Goal: Task Accomplishment & Management: Manage account settings

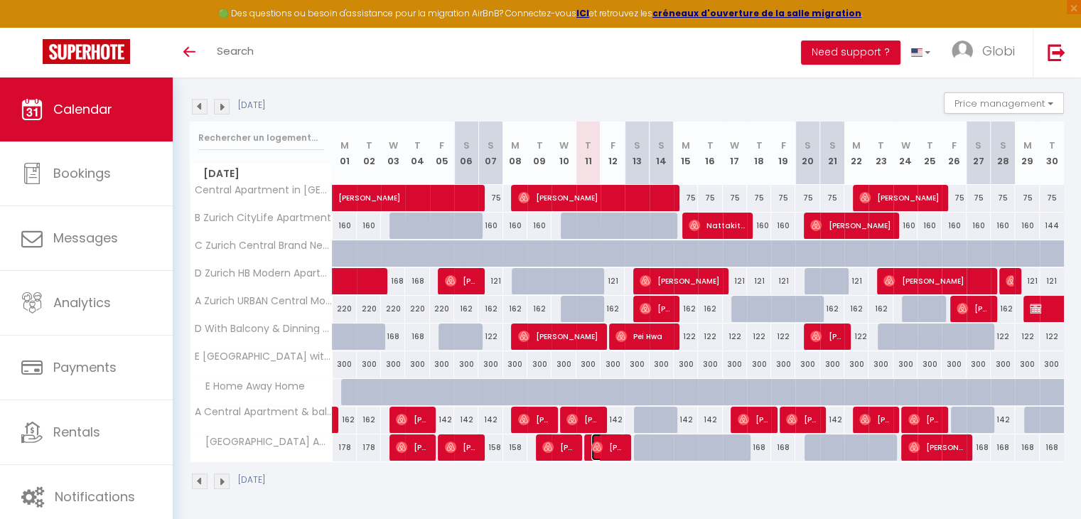
click at [596, 445] on img at bounding box center [597, 447] width 11 height 11
select select "OK"
select select "0"
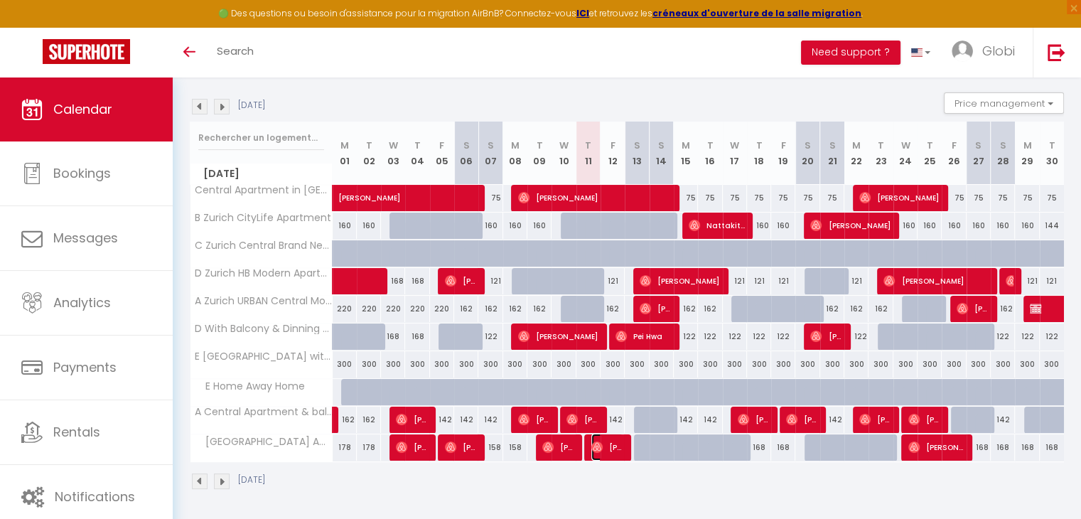
select select "1"
select select
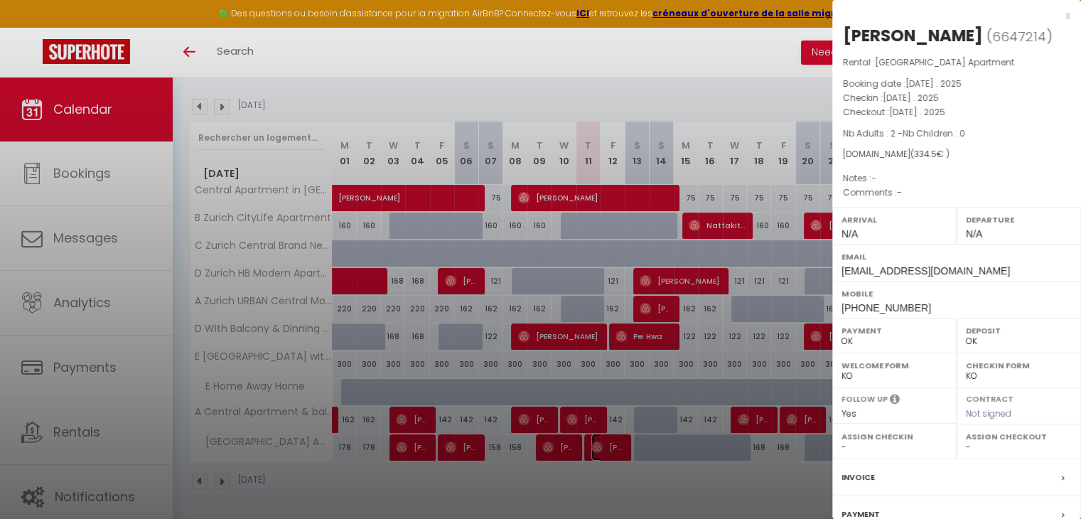
scroll to position [141, 0]
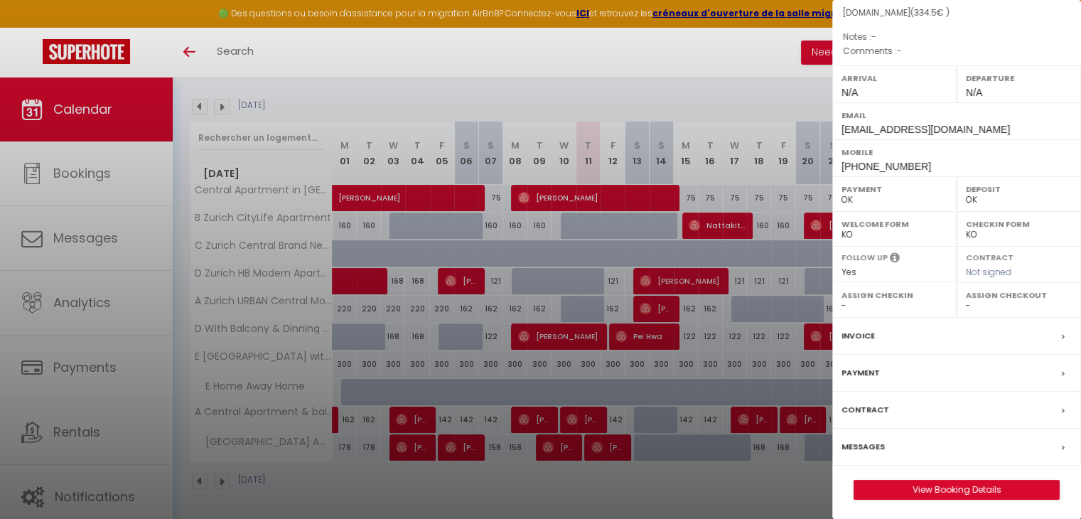
click at [895, 438] on div "Messages" at bounding box center [957, 447] width 249 height 37
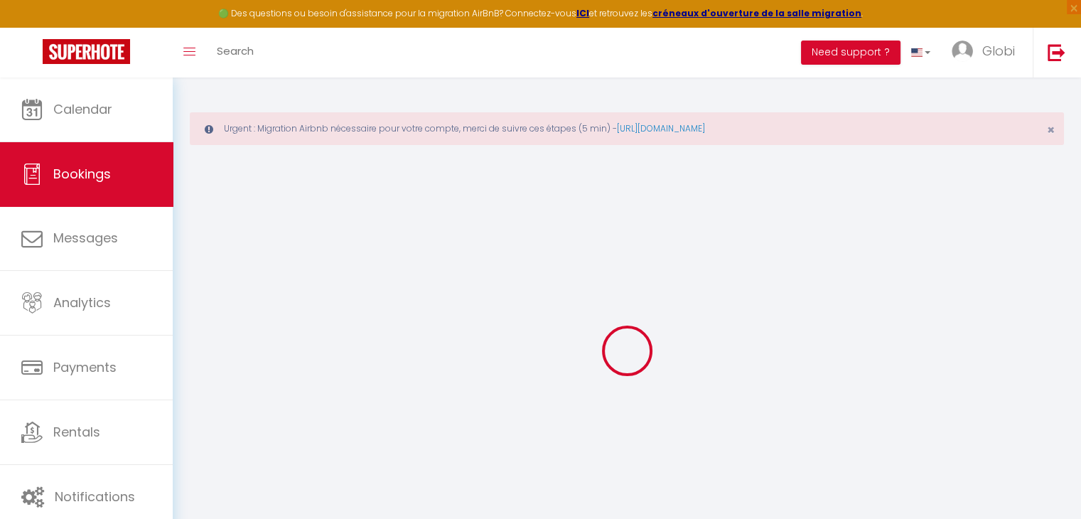
select select
checkbox input "false"
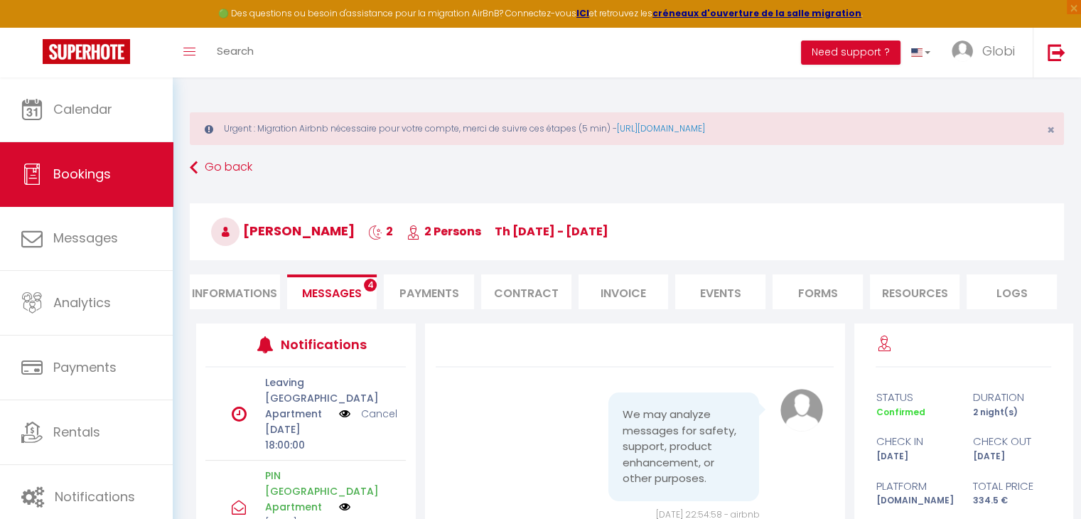
scroll to position [13355, 0]
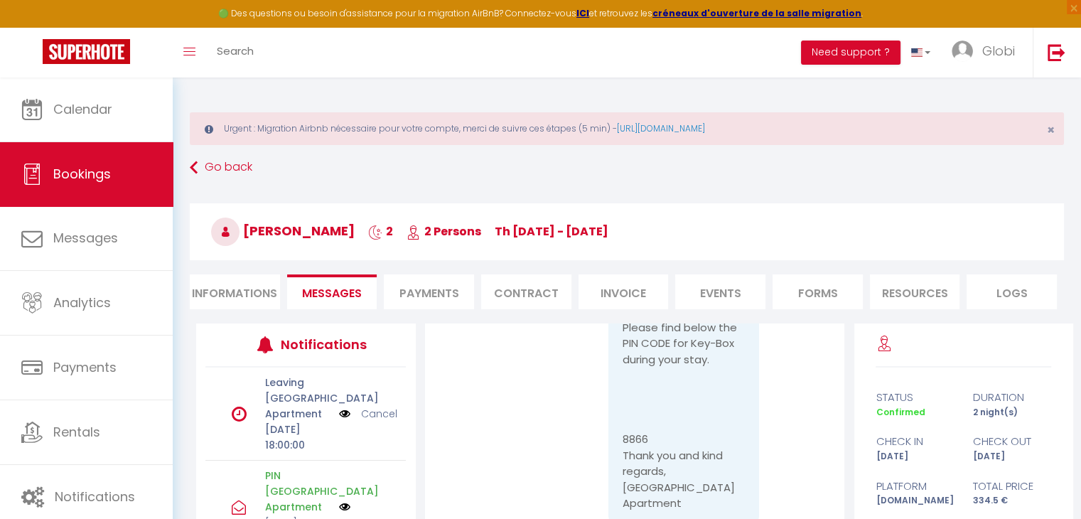
click at [635, 444] on pre "Hello Emily, Please find below the PIN CODE for Key-Box during your stay. 8866 …" at bounding box center [684, 384] width 122 height 256
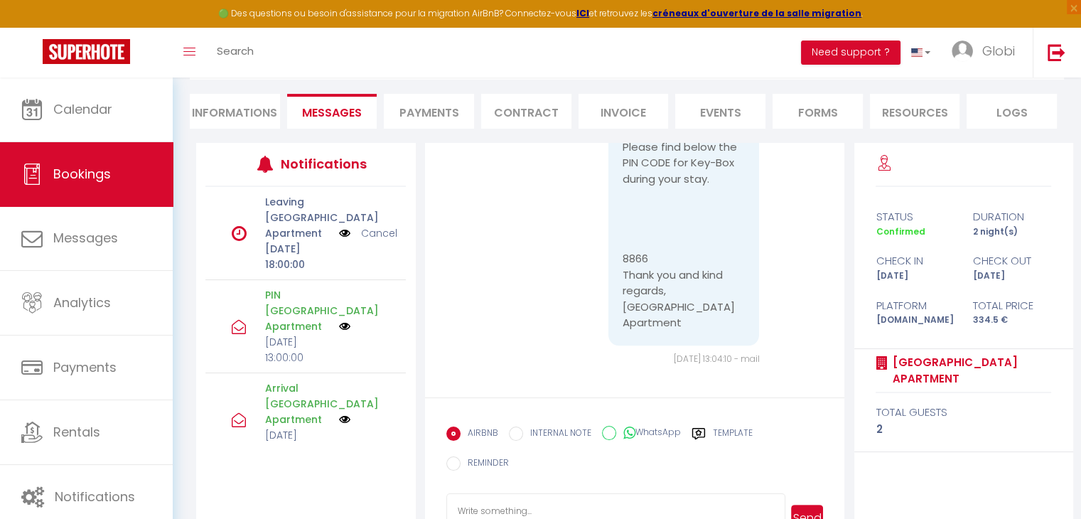
scroll to position [202, 0]
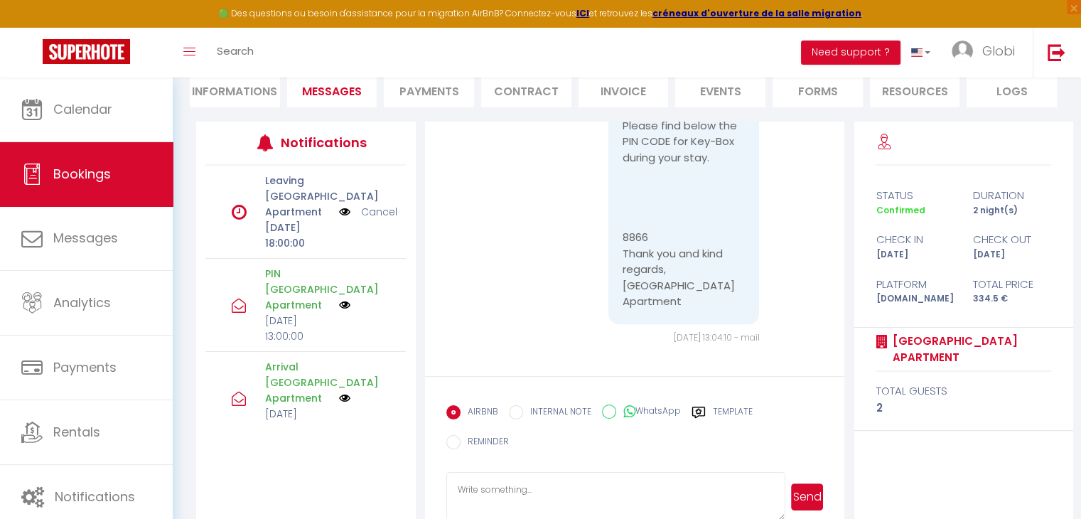
click at [655, 262] on pre "Hello Emily, Please find below the PIN CODE for Key-Box during your stay. 8866 …" at bounding box center [684, 182] width 122 height 256
drag, startPoint x: 655, startPoint y: 262, endPoint x: 661, endPoint y: 237, distance: 26.4
click at [661, 237] on div "Hello Emily, Please find below the PIN CODE for Key-Box during your stay. 8866 …" at bounding box center [684, 182] width 151 height 284
click at [661, 237] on pre "Hello Emily, Please find below the PIN CODE for Key-Box during your stay. 8866 …" at bounding box center [684, 182] width 122 height 256
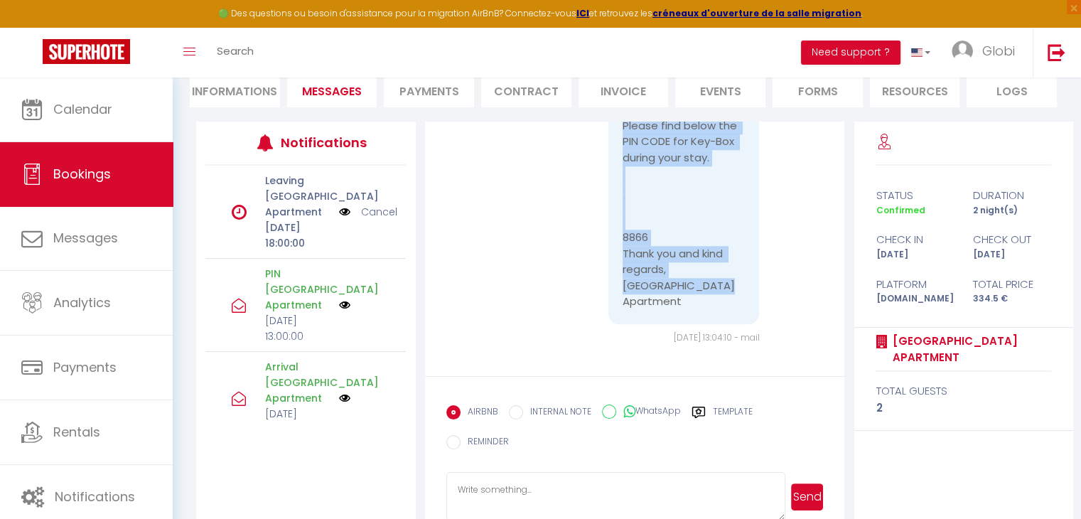
scroll to position [13136, 0]
drag, startPoint x: 684, startPoint y: 311, endPoint x: 609, endPoint y: 278, distance: 81.5
click at [609, 278] on div "Hello Emily, Please find below the PIN CODE for Key-Box during your stay. 8866 …" at bounding box center [684, 182] width 151 height 284
copy pre "Hello Emily, Please find below the PIN CODE for Key-Box during your stay. 8866 …"
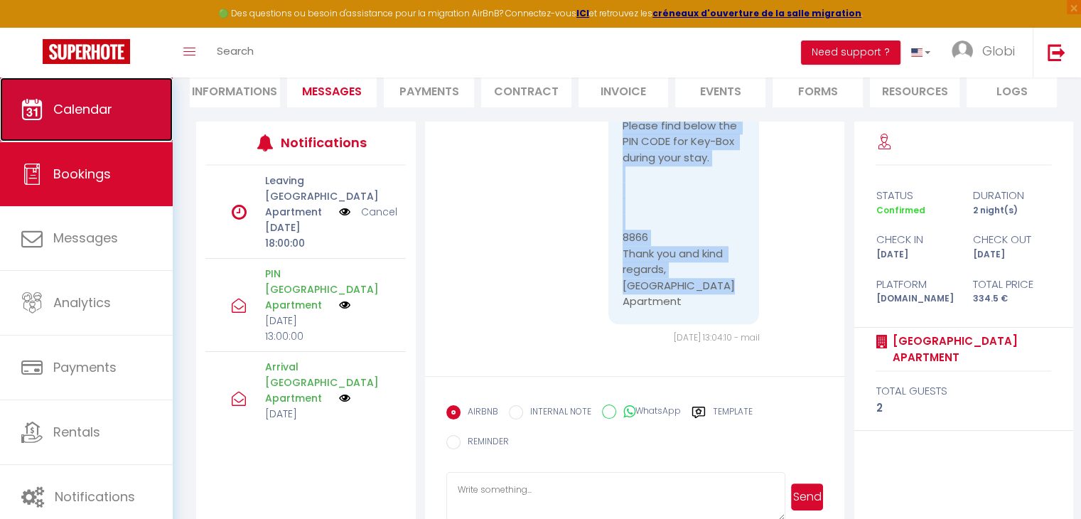
click at [121, 112] on link "Calendar" at bounding box center [86, 109] width 173 height 64
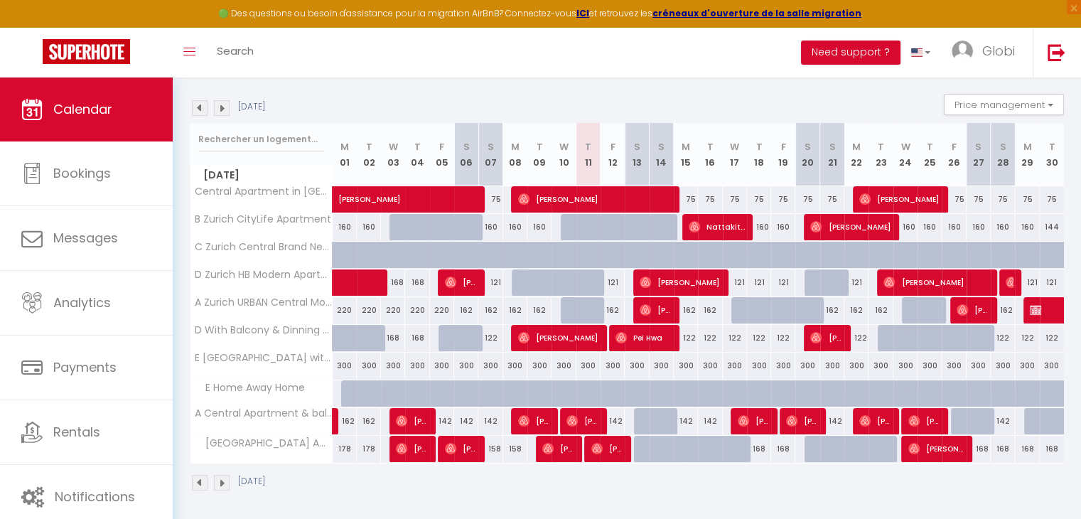
scroll to position [199, 0]
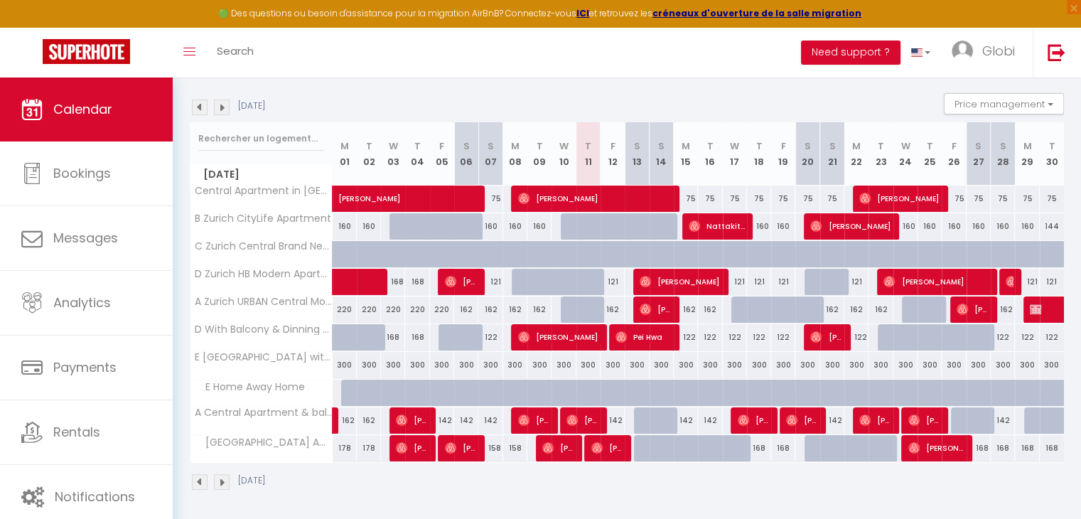
click at [690, 338] on div "122" at bounding box center [686, 337] width 24 height 26
type input "122"
select select "1"
type input "Mon 15 September 2025"
type input "Tue 16 September 2025"
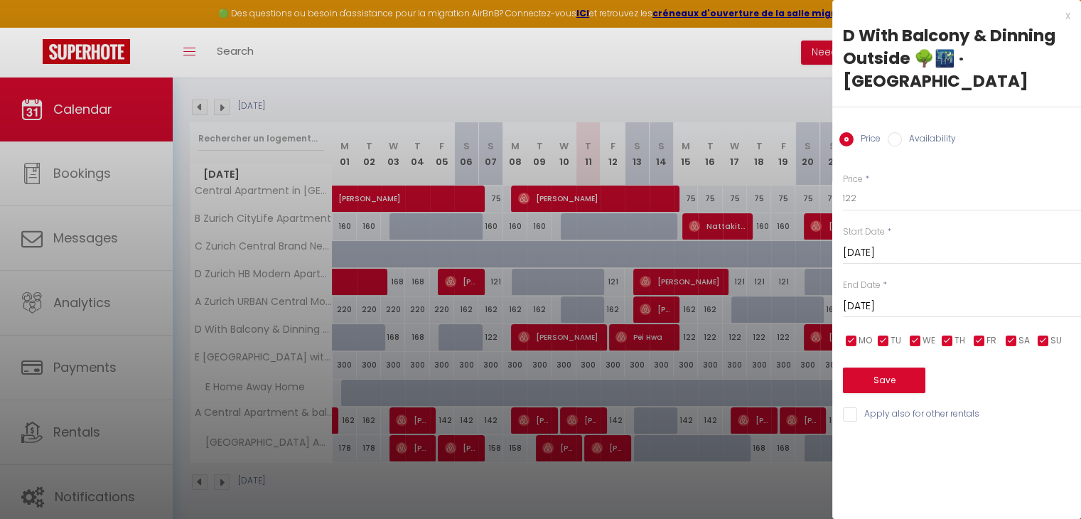
click at [901, 143] on input "Availability" at bounding box center [895, 139] width 14 height 14
radio input "true"
radio input "false"
click at [946, 305] on input "Tue 16 September 2025" at bounding box center [962, 308] width 238 height 18
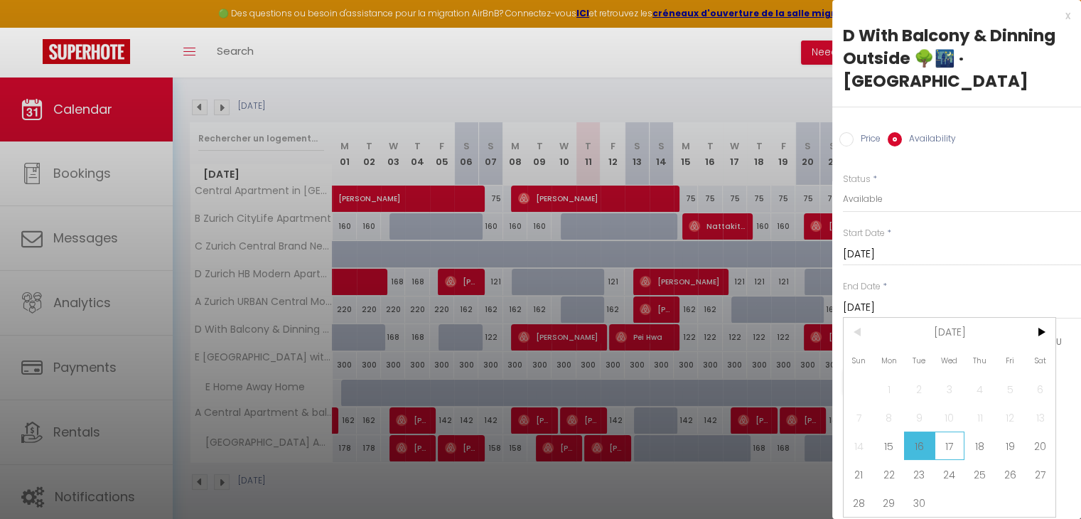
click at [954, 460] on span "17" at bounding box center [950, 446] width 31 height 28
type input "Wed 17 September 2025"
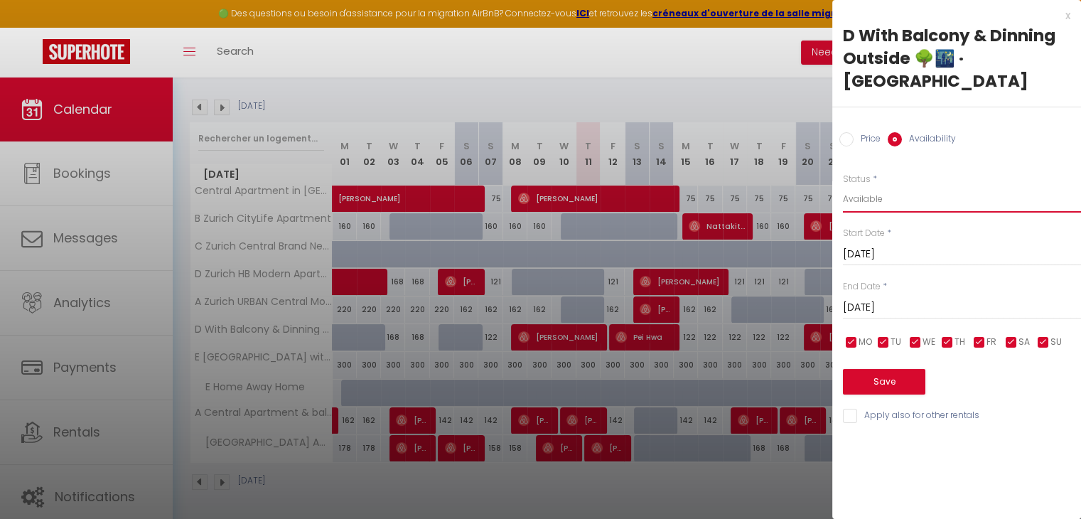
click at [936, 197] on select "Available Disabled" at bounding box center [962, 199] width 238 height 27
select select "0"
click at [843, 186] on select "Available Disabled" at bounding box center [962, 199] width 238 height 27
click at [894, 387] on button "Save" at bounding box center [884, 382] width 82 height 26
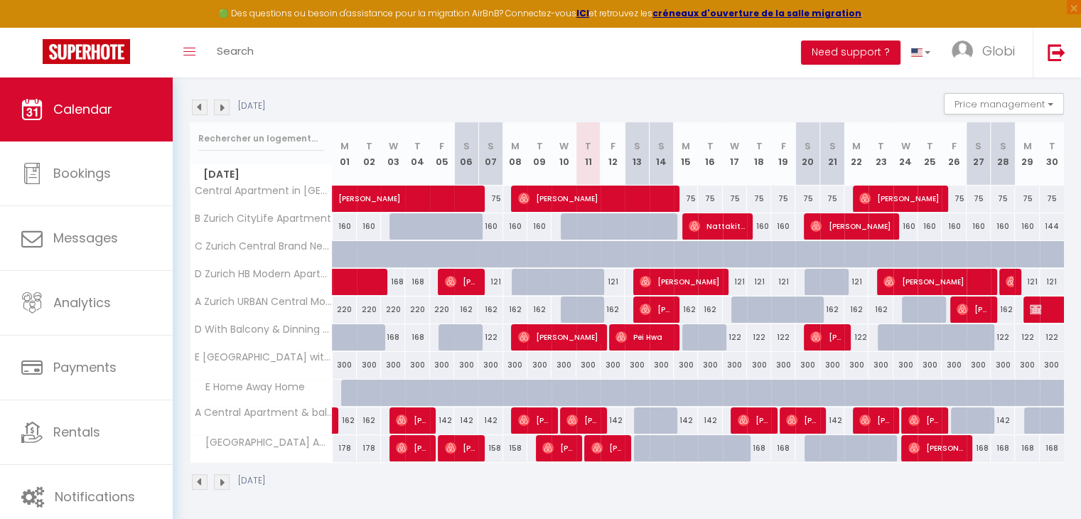
click at [614, 282] on div "121" at bounding box center [613, 282] width 24 height 26
select select "1"
type input "[DATE]"
type input "Sat 13 September 2025"
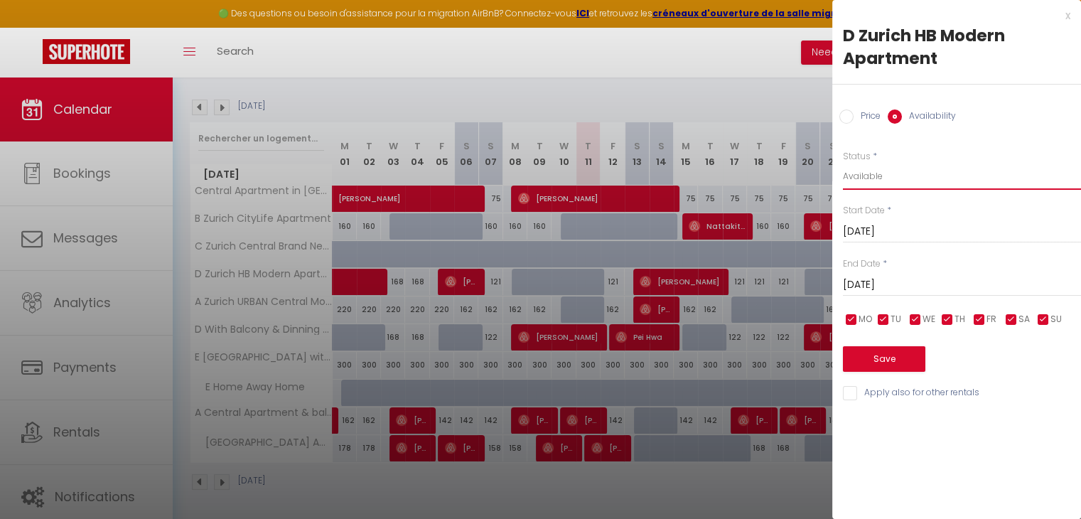
click at [904, 173] on select "Available Disabled" at bounding box center [962, 176] width 238 height 27
select select "0"
click at [843, 163] on select "Available Disabled" at bounding box center [962, 176] width 238 height 27
click at [878, 365] on button "Save" at bounding box center [884, 359] width 82 height 26
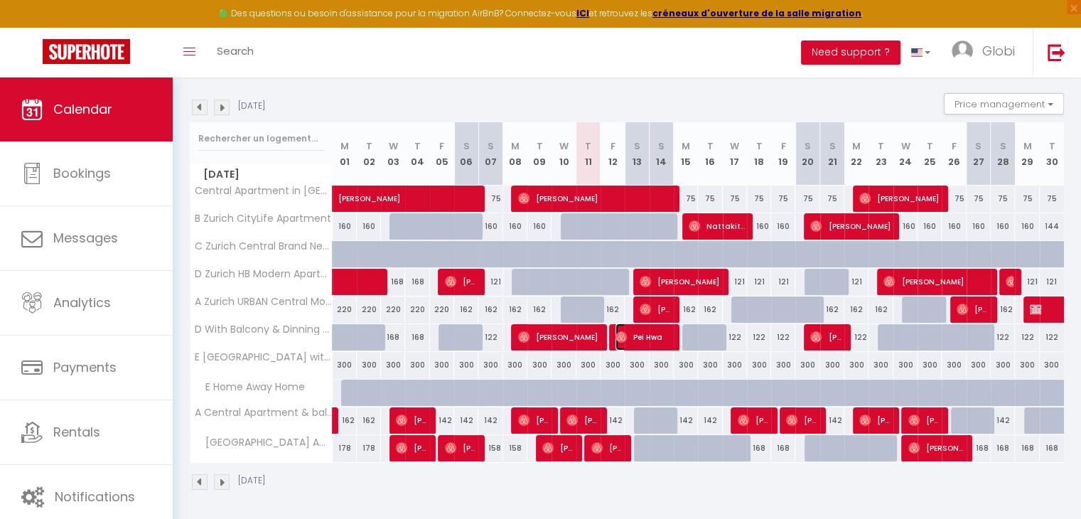
click at [646, 337] on span "Pei Hwa" at bounding box center [644, 336] width 56 height 27
select select "OK"
select select "0"
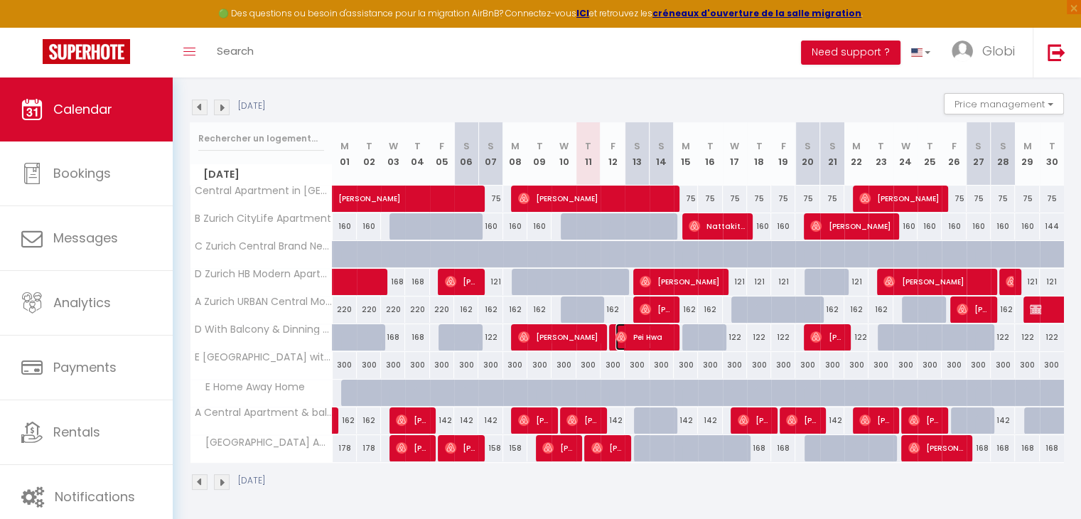
select select "1"
select select
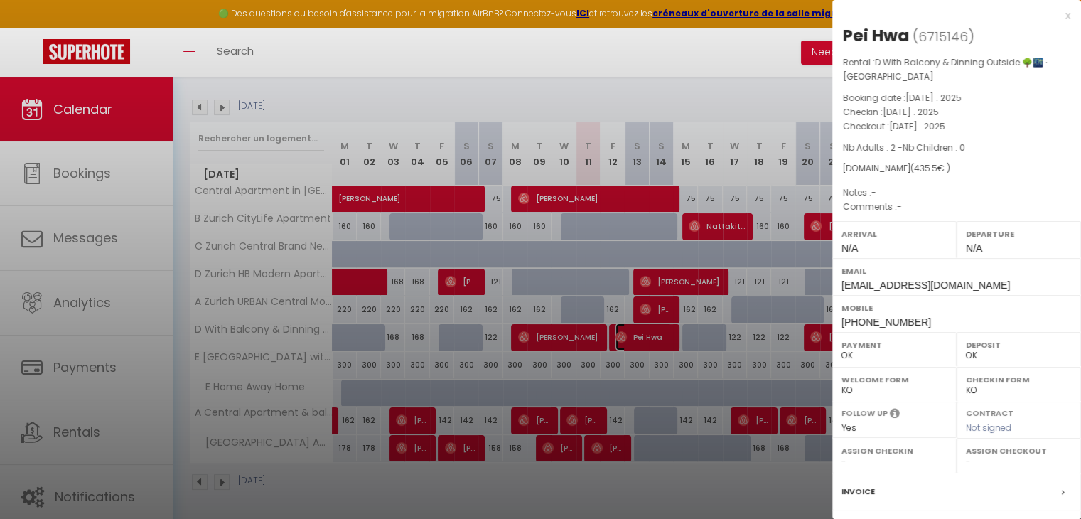
scroll to position [156, 0]
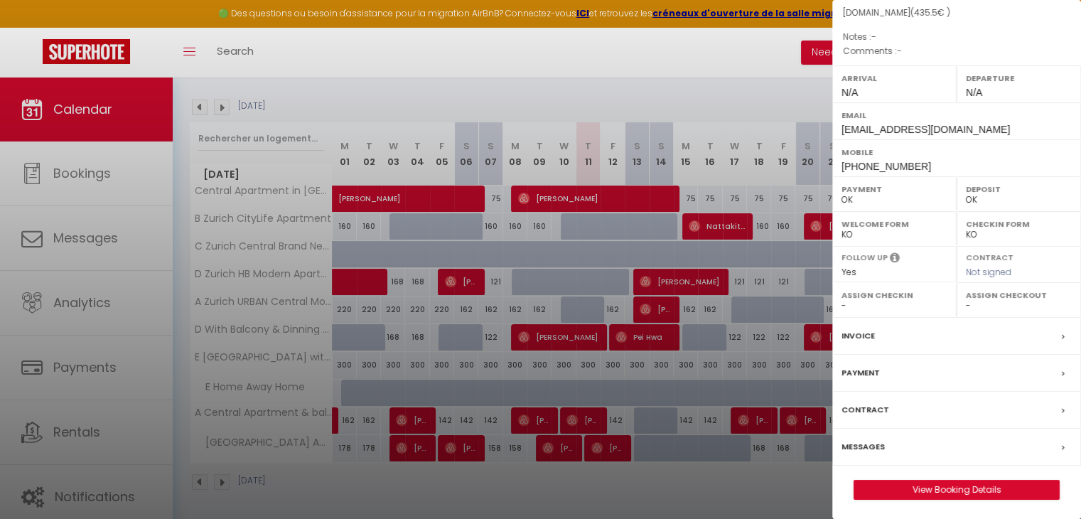
click at [874, 439] on label "Messages" at bounding box center [863, 446] width 43 height 15
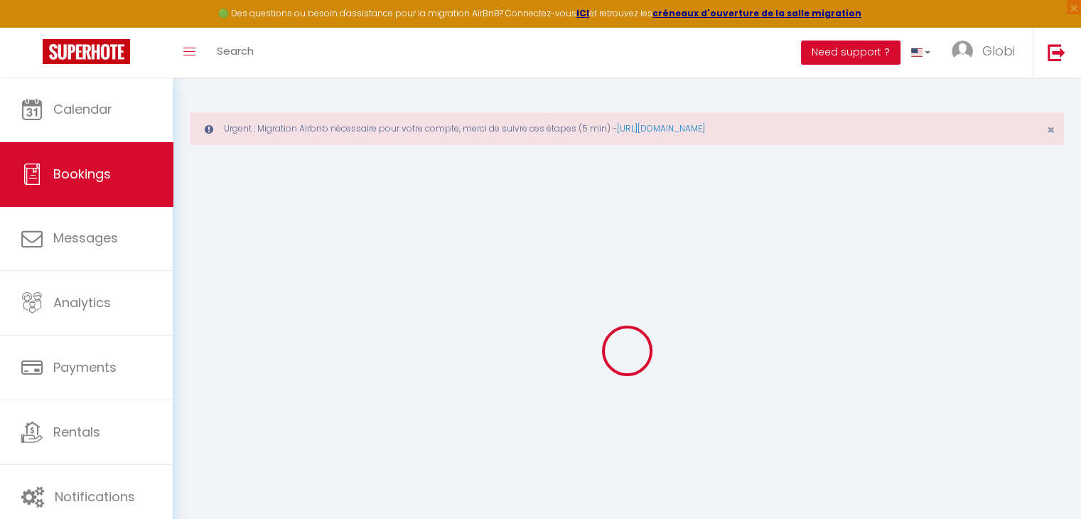
select select
checkbox input "false"
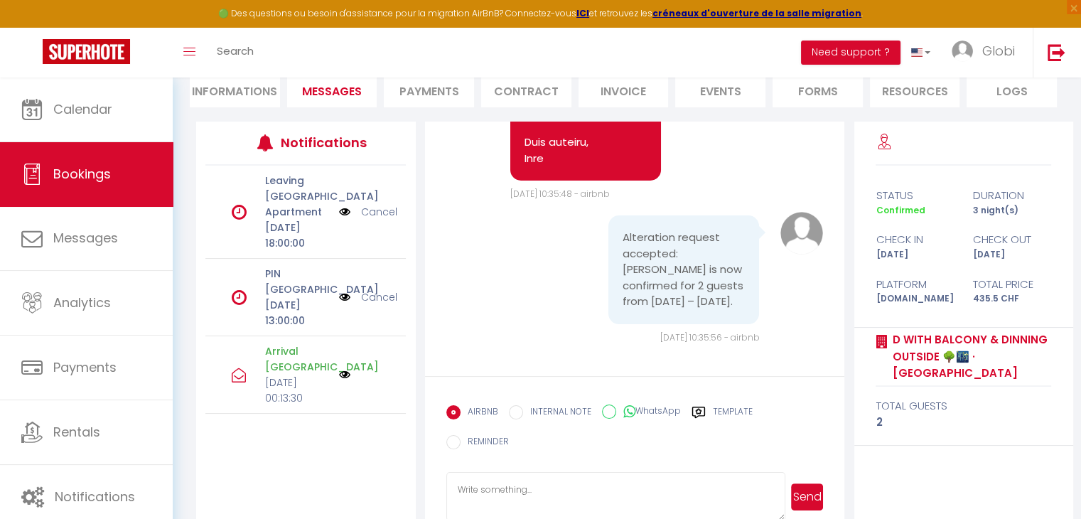
scroll to position [11790, 0]
click at [645, 408] on label "WhatsApp" at bounding box center [648, 413] width 65 height 16
click at [616, 408] on input "WhatsApp" at bounding box center [609, 412] width 14 height 14
radio input "true"
radio input "false"
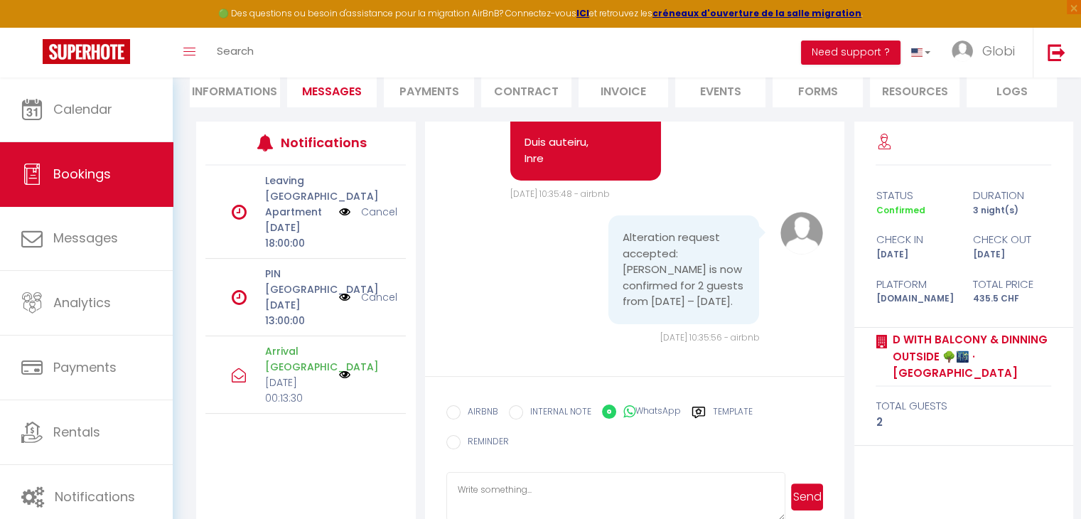
click at [814, 483] on button "Send" at bounding box center [807, 496] width 32 height 27
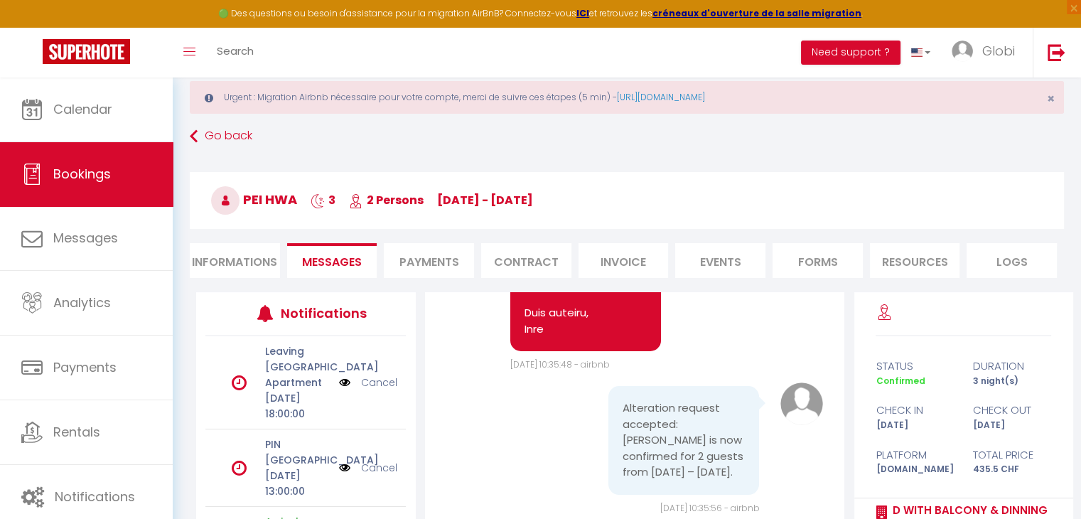
scroll to position [31, 0]
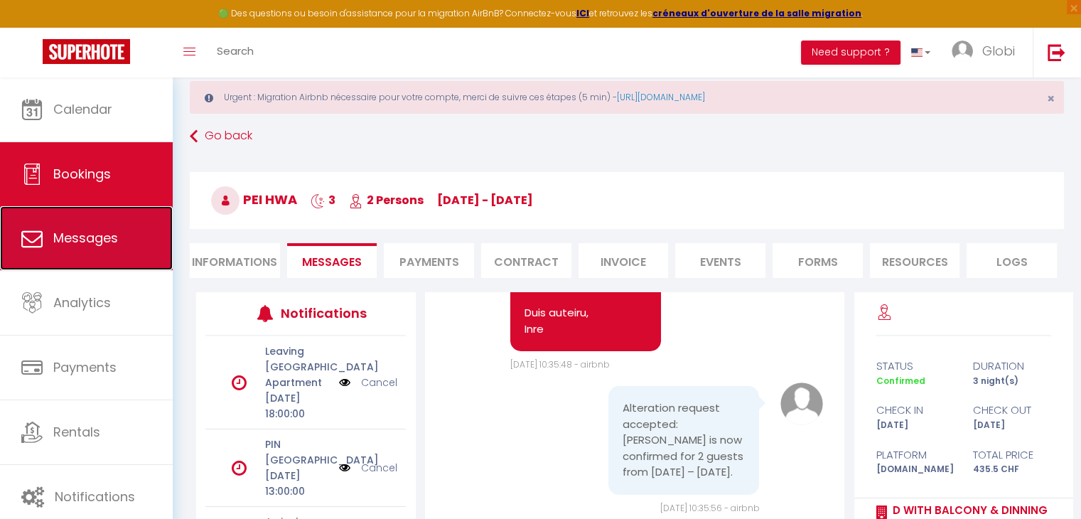
click at [120, 243] on link "Messages" at bounding box center [86, 238] width 173 height 64
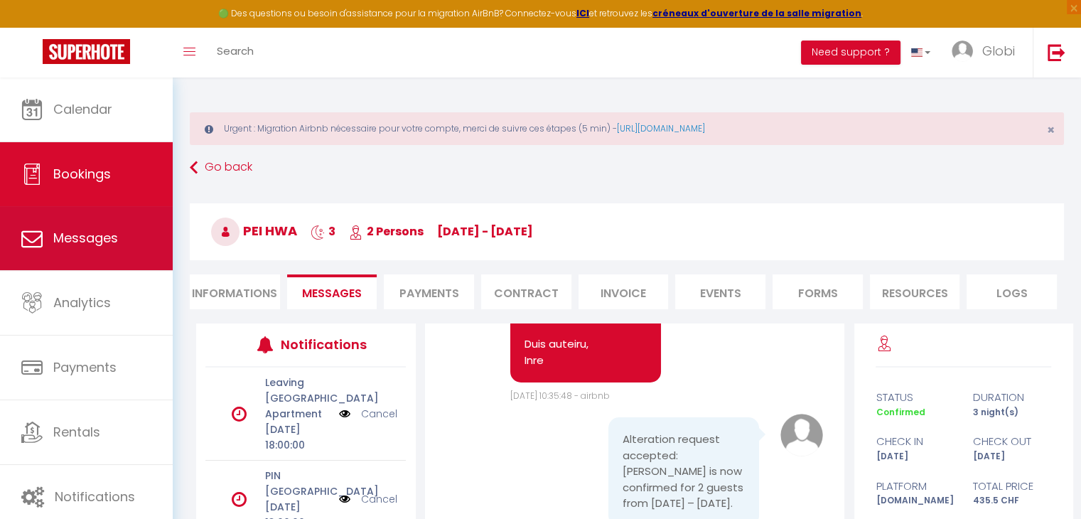
select select "message"
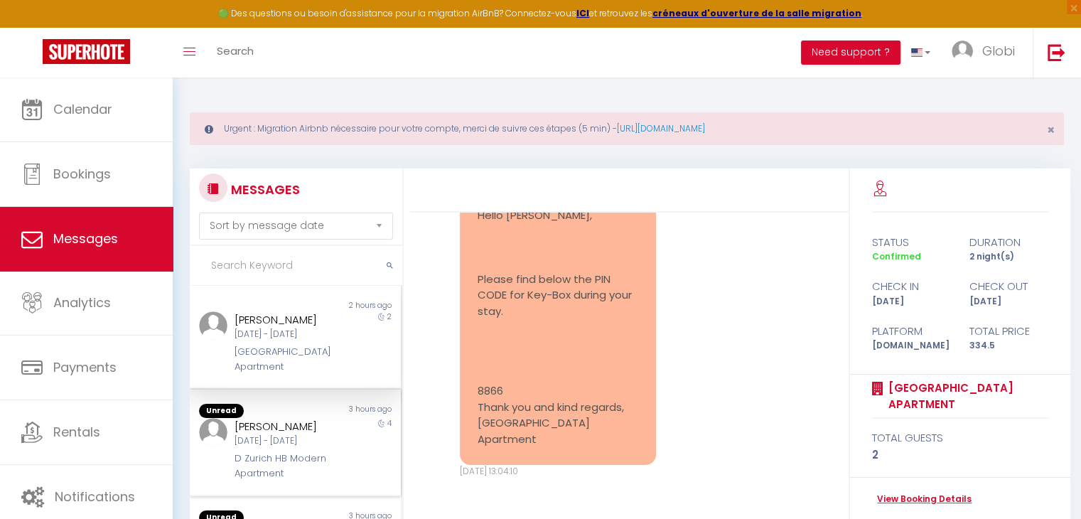
scroll to position [161, 0]
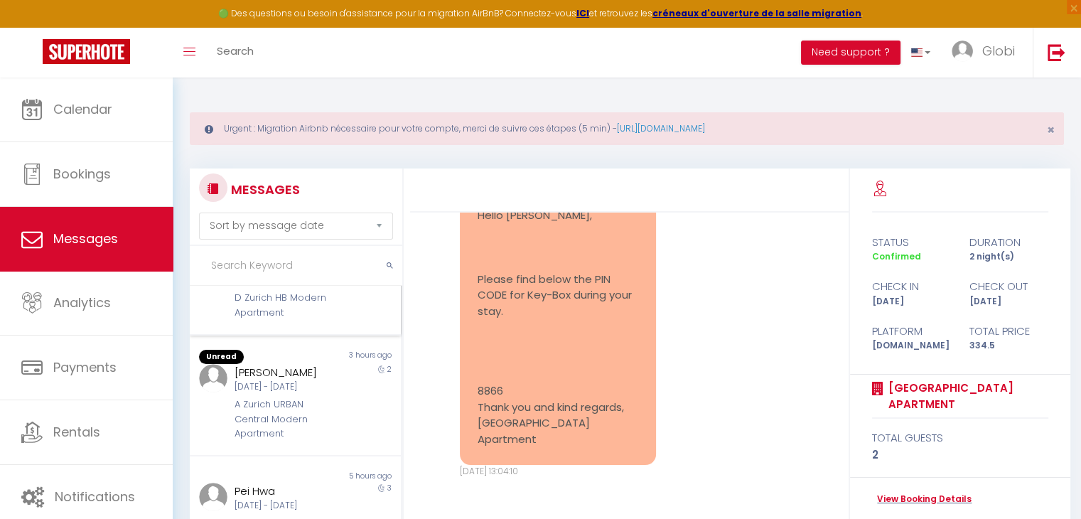
click at [307, 394] on div "Sat 13 Sep - Mon 15 Sep" at bounding box center [287, 387] width 105 height 14
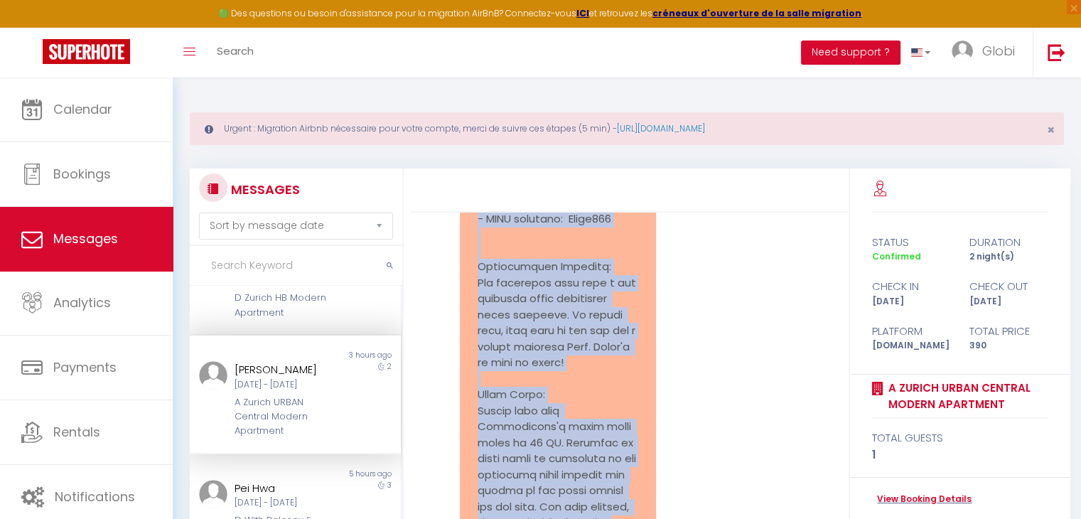
scroll to position [2400, 0]
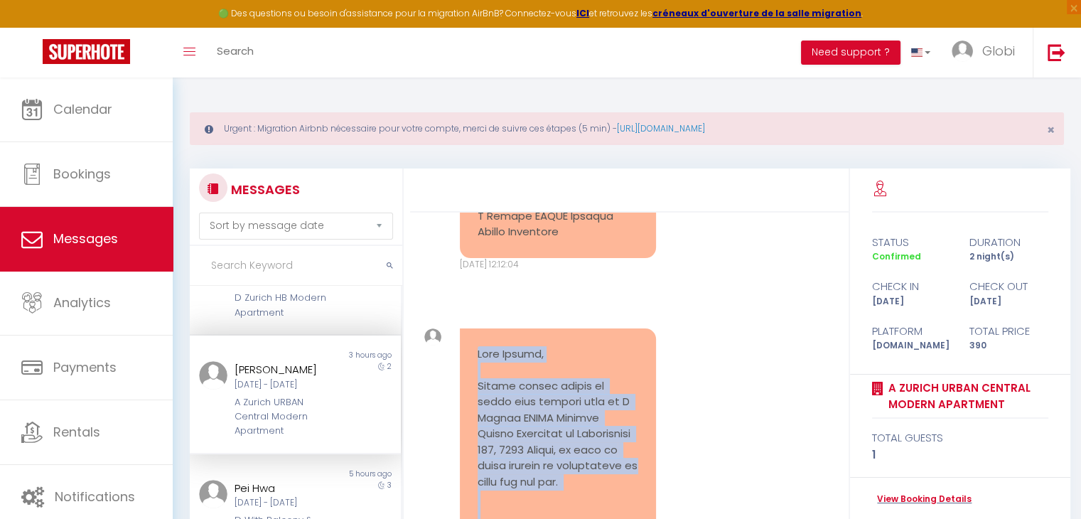
drag, startPoint x: 582, startPoint y: 441, endPoint x: 455, endPoint y: 390, distance: 136.2
copy pre "Dear Joanne, Please kindly inform me about your arrival time at A Zurich URBAN …"
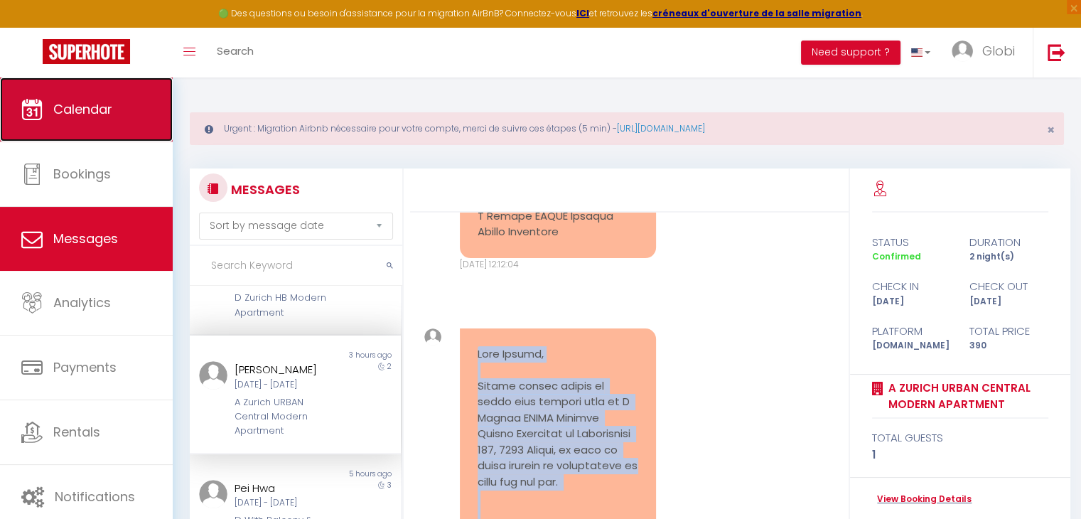
click at [77, 111] on span "Calendar" at bounding box center [82, 109] width 59 height 18
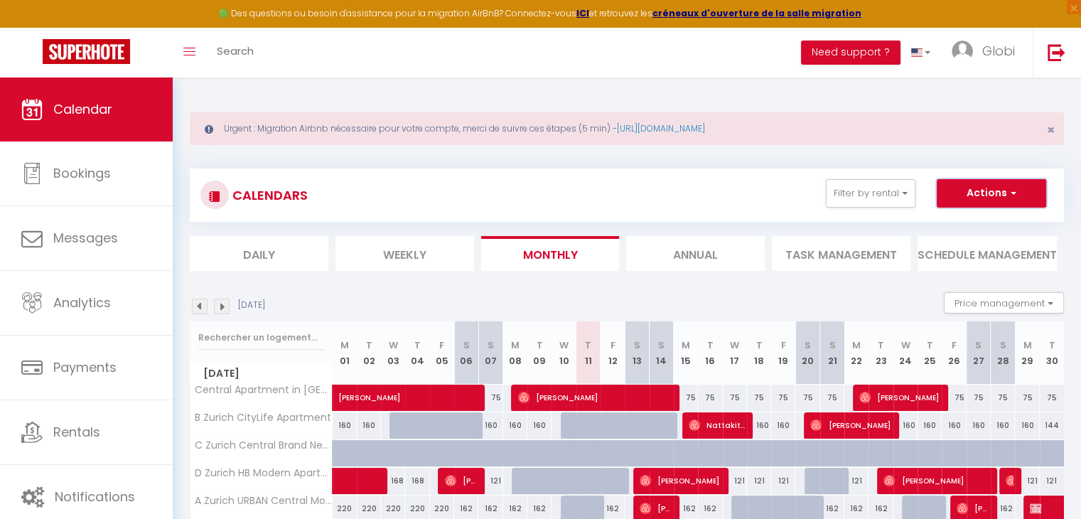
click at [1001, 196] on button "Actions" at bounding box center [991, 193] width 109 height 28
click at [222, 52] on span "Search" at bounding box center [235, 50] width 37 height 15
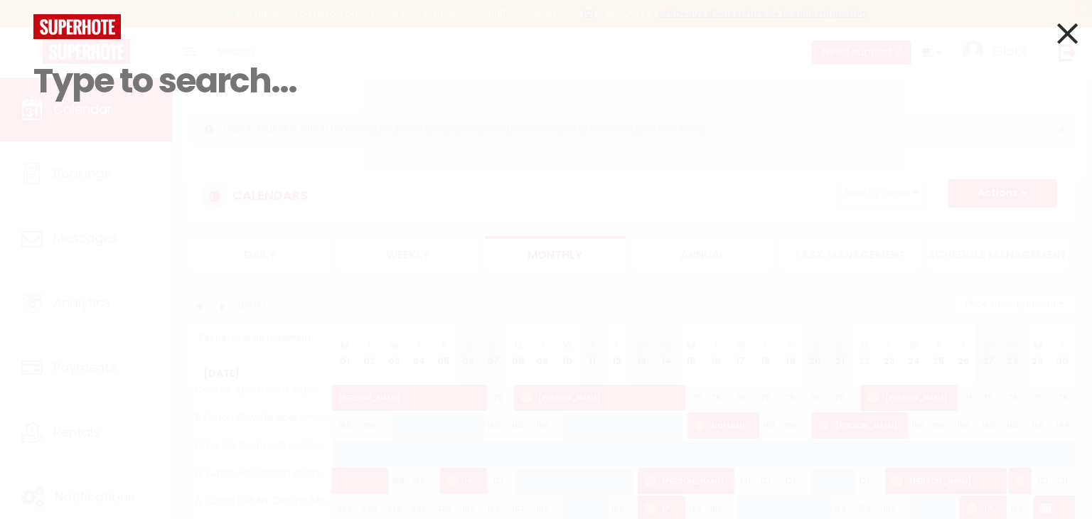
click at [1074, 31] on icon at bounding box center [1067, 34] width 21 height 36
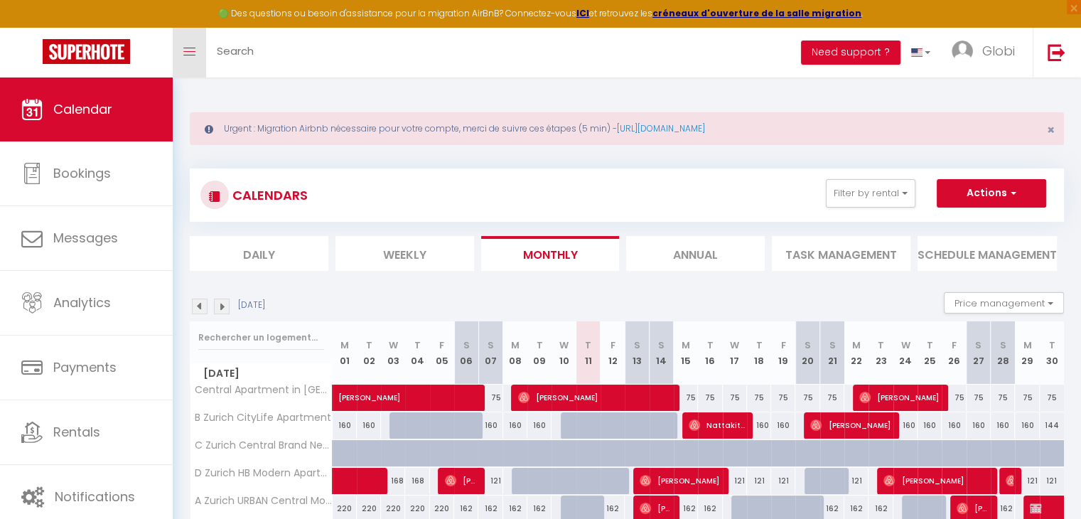
click at [191, 54] on icon "Toggle menubar" at bounding box center [189, 52] width 12 height 9
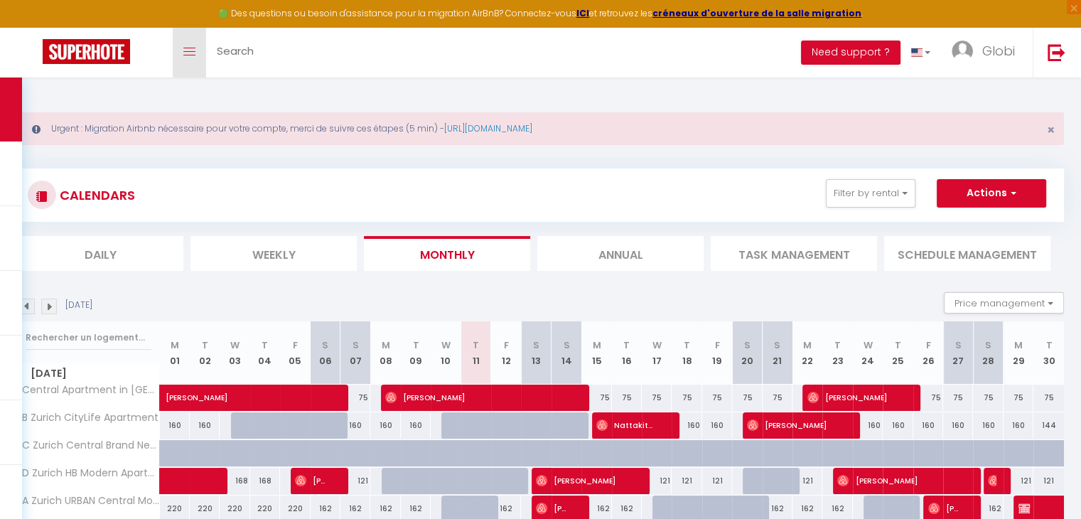
click at [191, 54] on icon "Toggle menubar" at bounding box center [189, 52] width 12 height 9
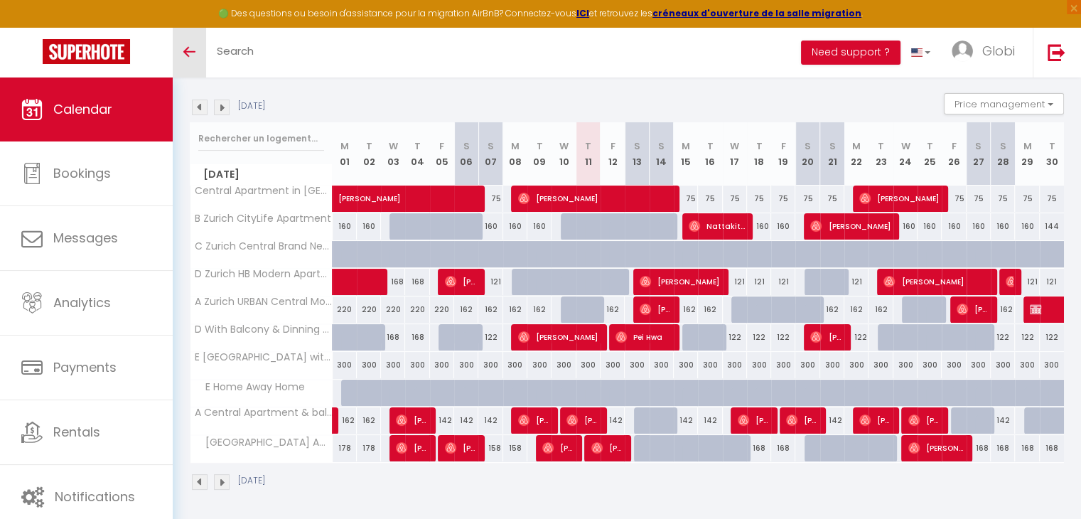
scroll to position [199, 0]
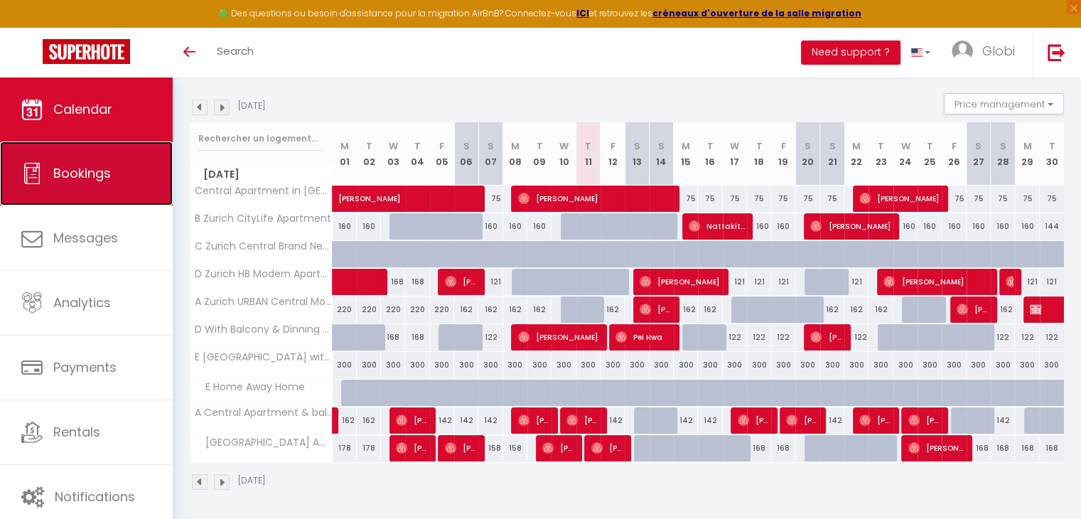
click at [41, 173] on icon at bounding box center [31, 173] width 21 height 21
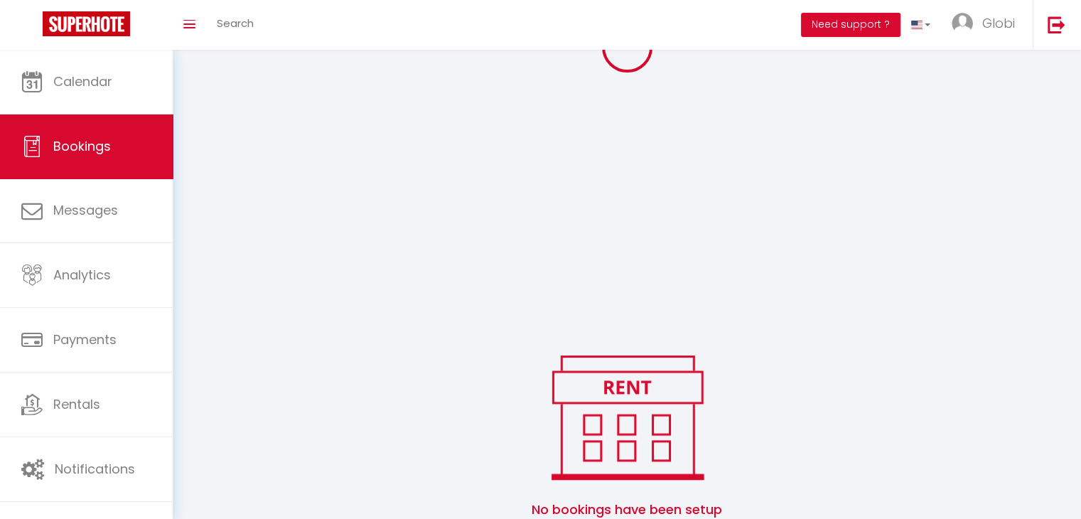
scroll to position [364, 0]
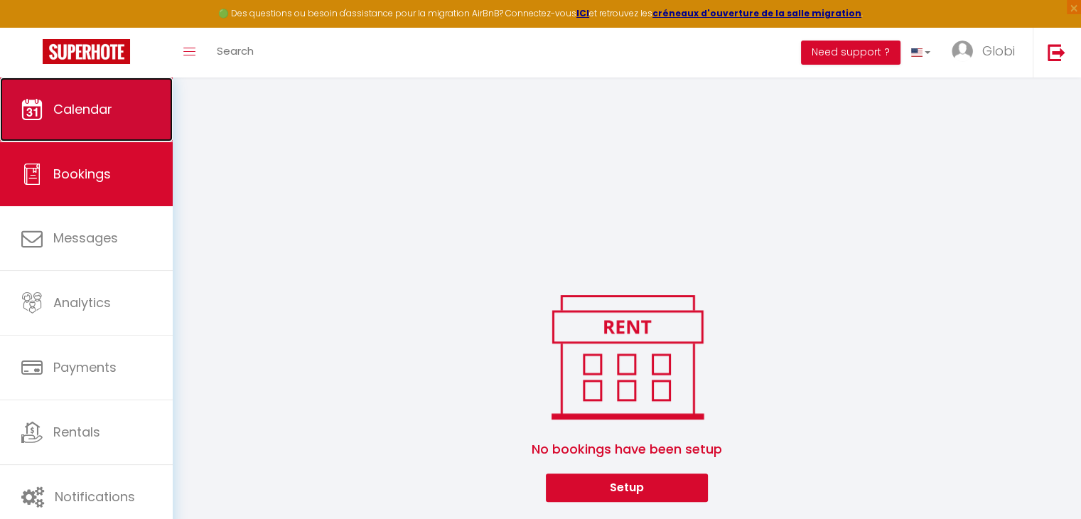
click at [95, 103] on span "Calendar" at bounding box center [82, 109] width 59 height 18
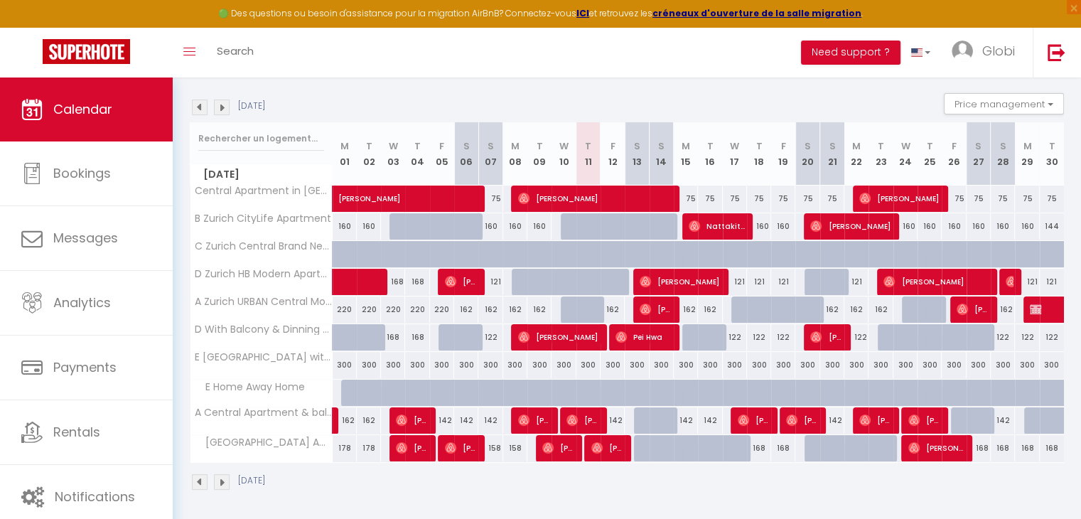
scroll to position [198, 0]
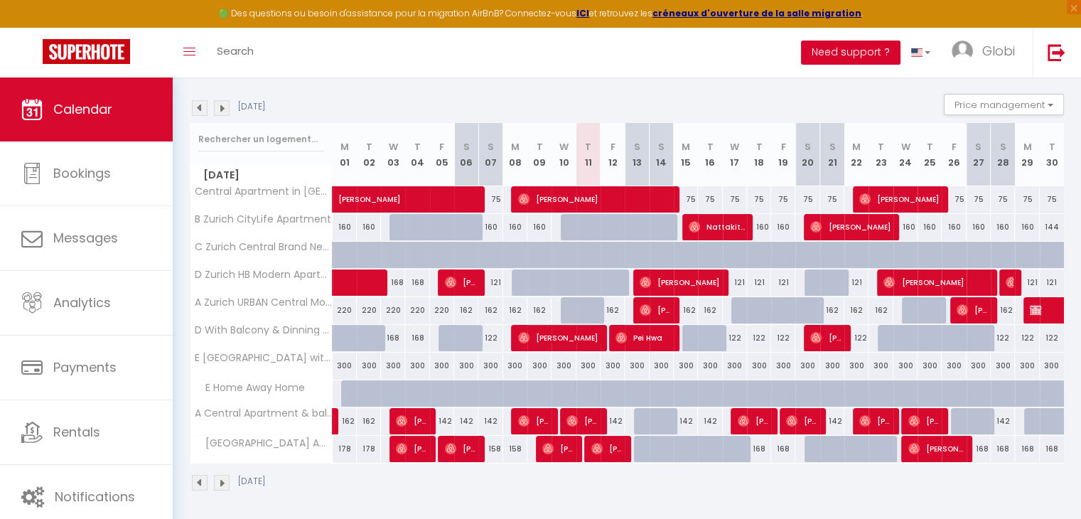
click at [866, 60] on button "Need support ?" at bounding box center [851, 53] width 100 height 24
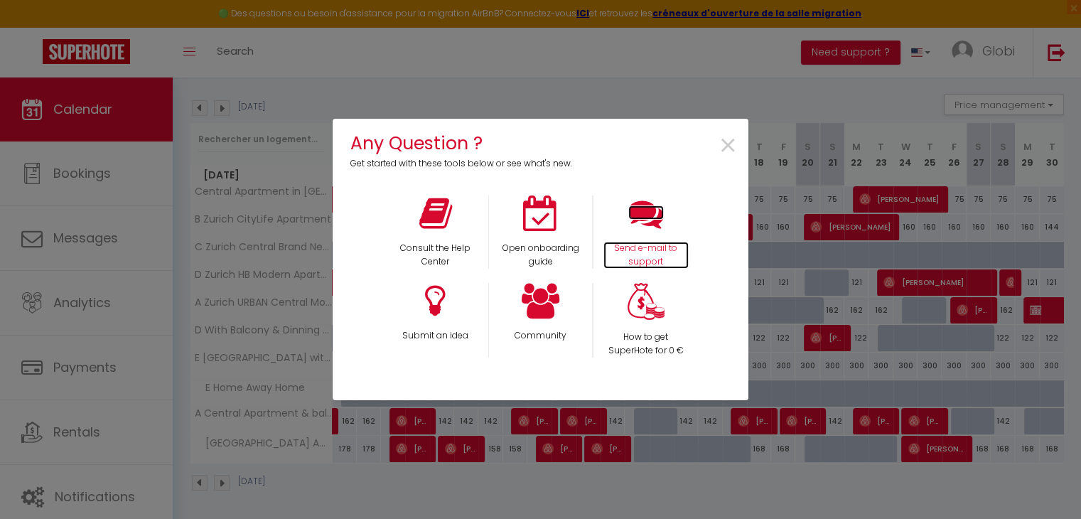
click at [653, 217] on icon at bounding box center [646, 214] width 36 height 36
click at [766, 110] on div "Any Question ? Get started with these tools below or see what's new. × Consult …" at bounding box center [540, 259] width 1081 height 519
click at [728, 140] on span "×" at bounding box center [728, 146] width 19 height 45
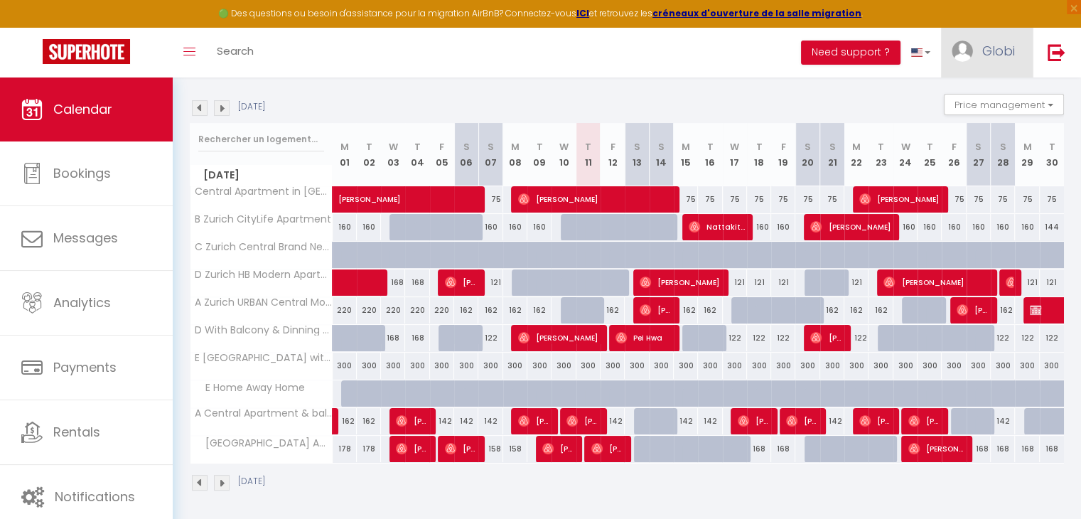
click at [1015, 51] on link "Globi" at bounding box center [987, 53] width 92 height 50
click at [986, 102] on link "Settings" at bounding box center [976, 99] width 105 height 24
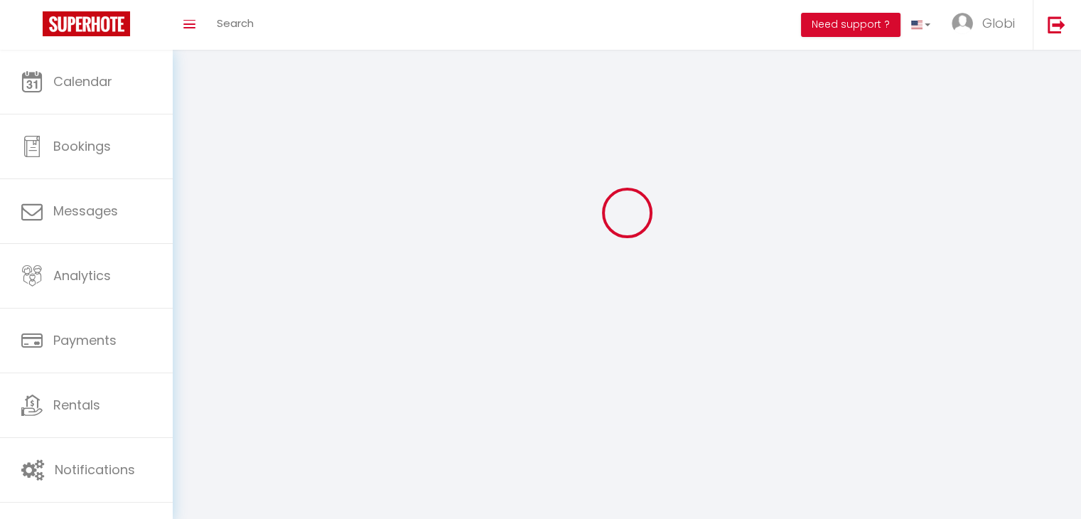
type input "Globi"
type input "Limited"
type input "[PHONE_NUMBER]"
type input "[STREET_ADDRESS]"
type input "8952"
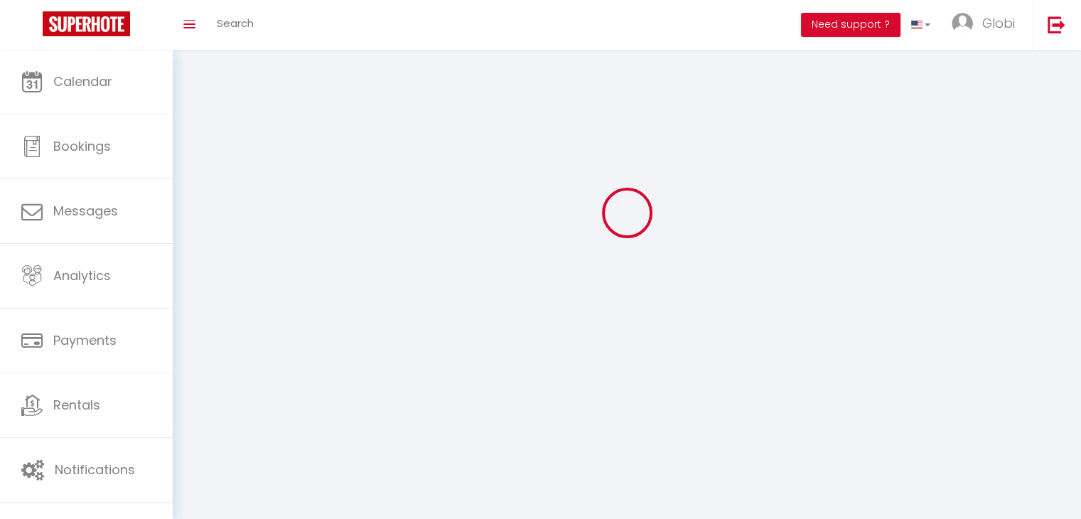
type input "Schlieren"
type input "7OA1gfTXzh4VJgqe2PYkn1xZG"
type input "PQZb6rAX4aJzajVu9slcvDEp1"
type input "[URL][DOMAIN_NAME]"
type input "7OA1gfTXzh4VJgqe2PYkn1xZG"
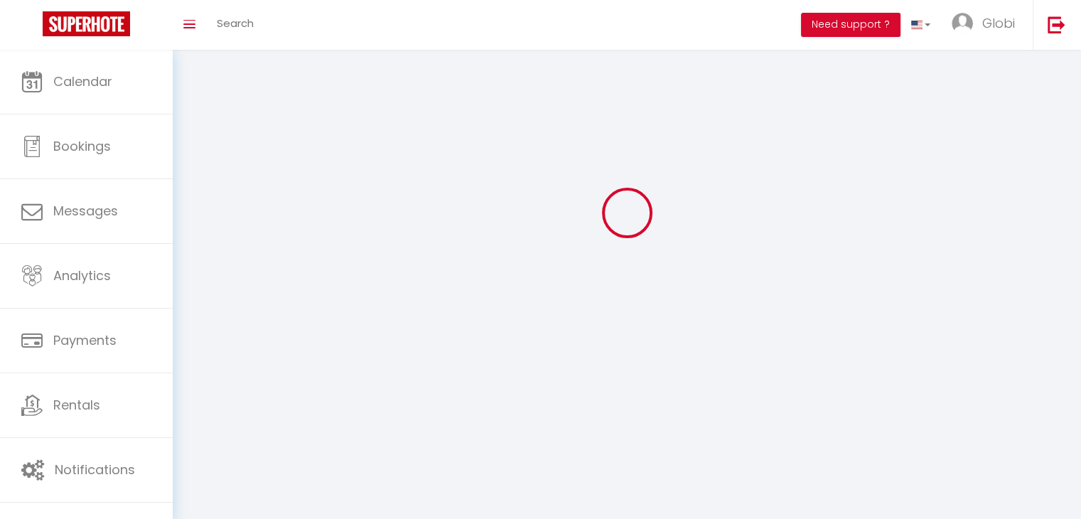
type input "PQZb6rAX4aJzajVu9slcvDEp1"
type input "[URL][DOMAIN_NAME]"
select select "208"
select select "28"
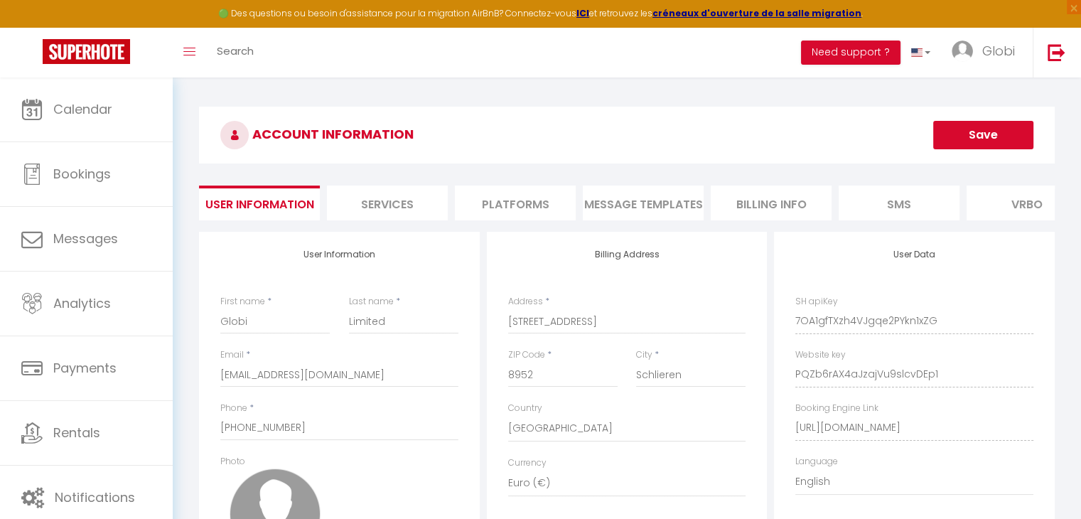
click at [495, 198] on li "Platforms" at bounding box center [515, 203] width 121 height 35
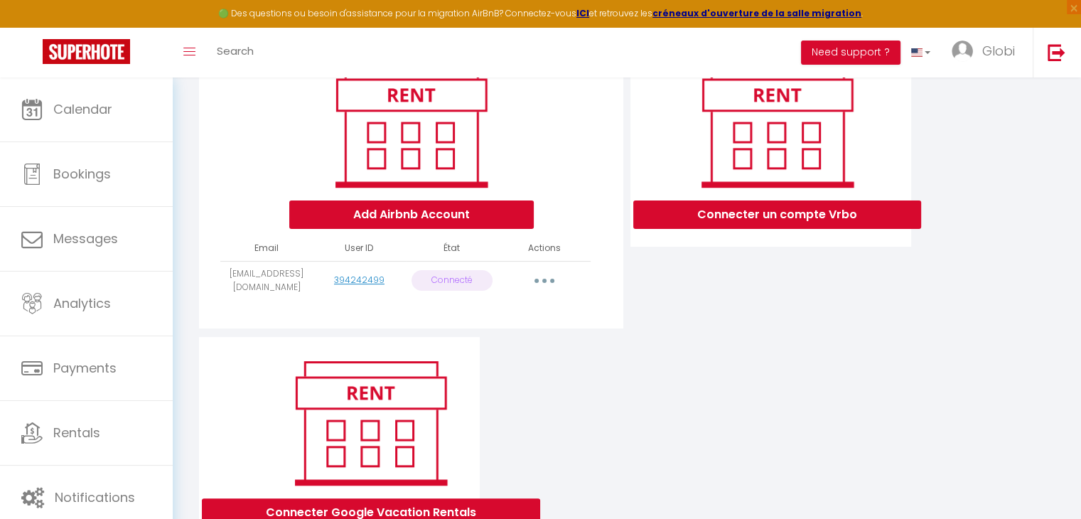
scroll to position [178, 0]
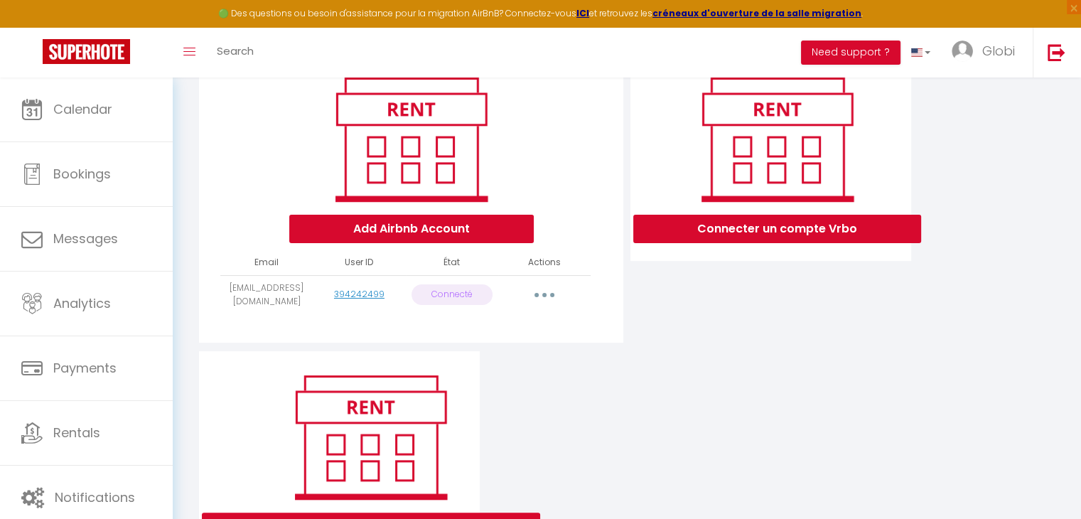
click at [545, 297] on icon "button" at bounding box center [544, 295] width 4 height 4
click at [512, 379] on link "Reconnect Account" at bounding box center [501, 378] width 119 height 24
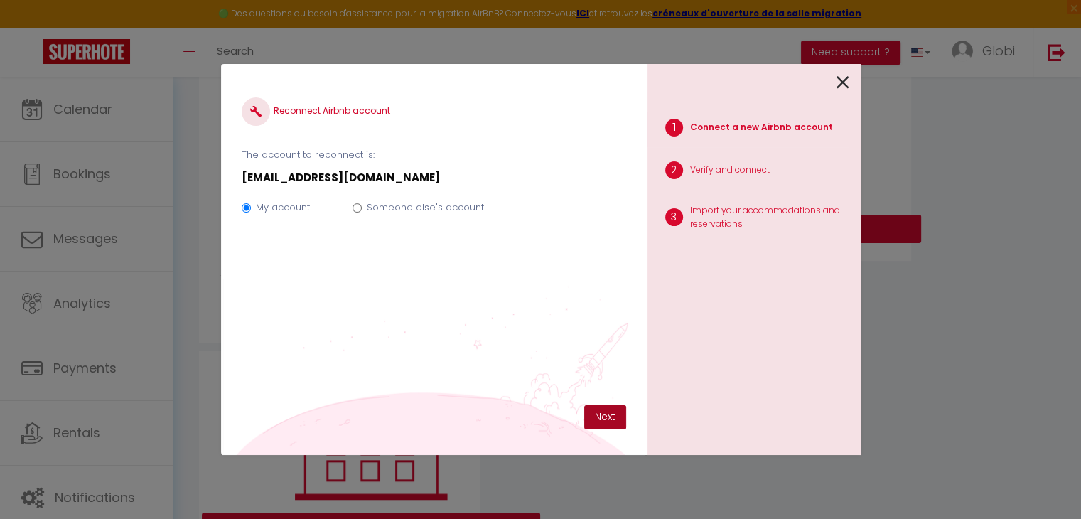
click at [601, 425] on button "Next" at bounding box center [605, 417] width 42 height 24
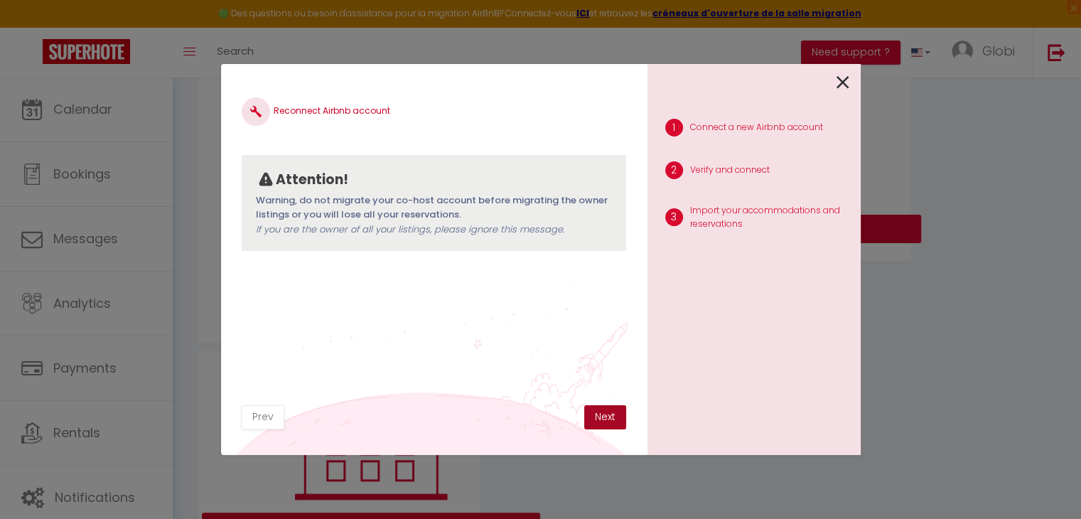
click at [601, 425] on button "Next" at bounding box center [605, 417] width 42 height 24
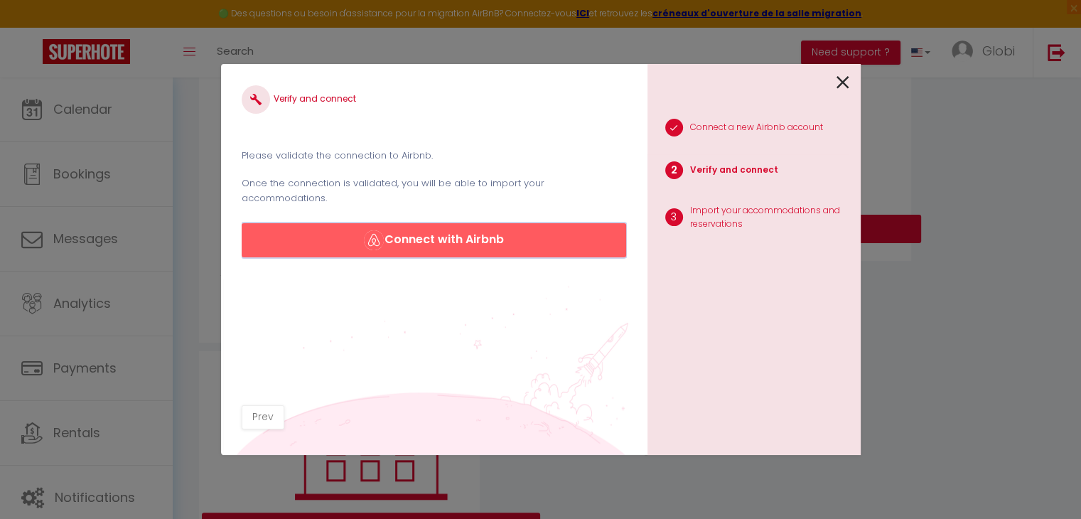
click at [517, 227] on button "Connect with Airbnb" at bounding box center [434, 240] width 384 height 34
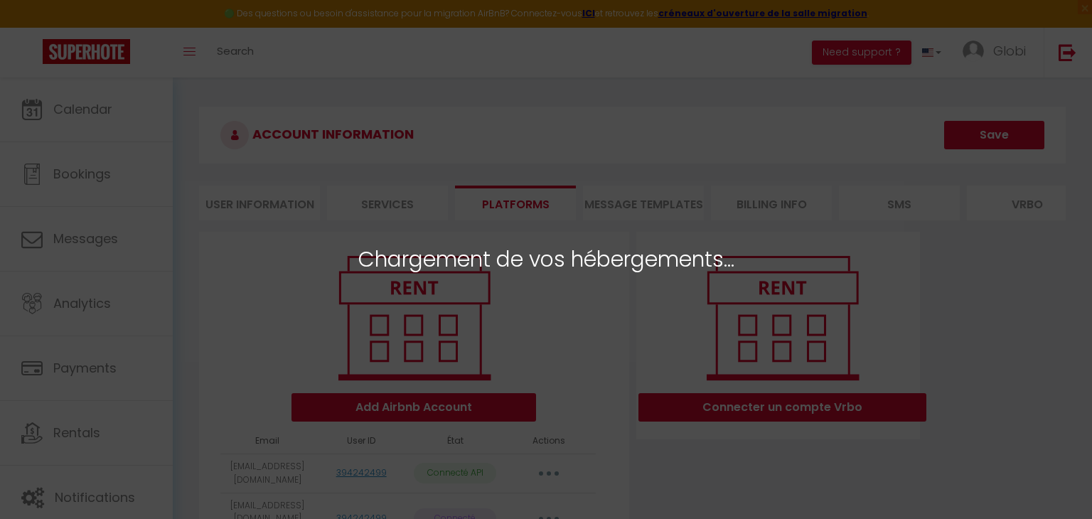
select select "23308"
select select "49092"
select select "55273"
select select "68276"
select select "74502"
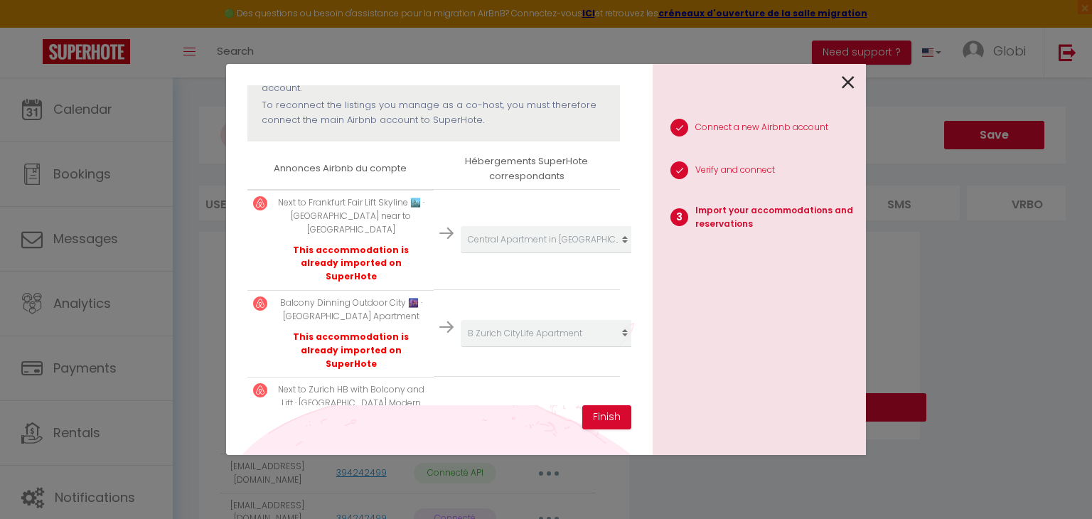
scroll to position [187, 0]
click at [441, 227] on img at bounding box center [446, 234] width 14 height 14
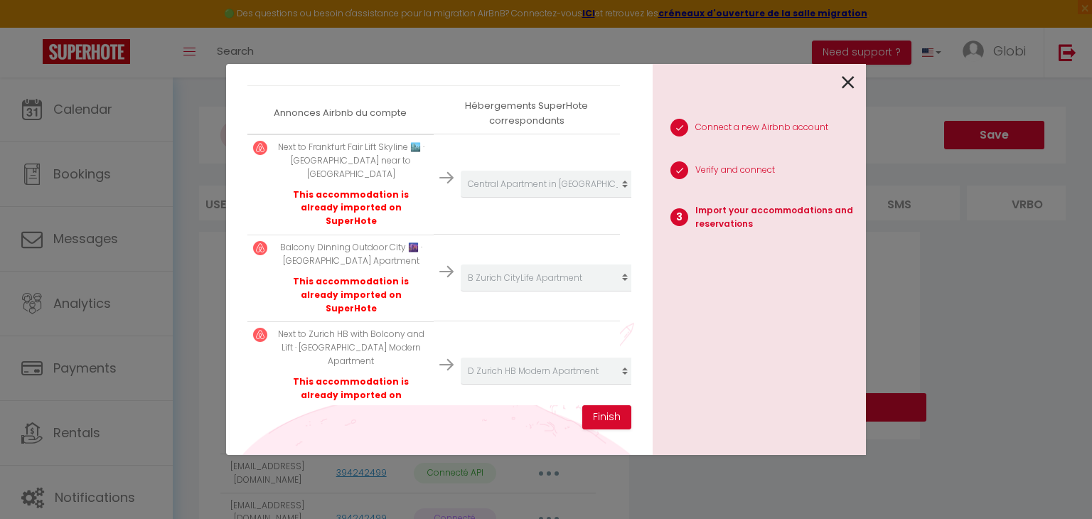
scroll to position [244, 0]
click at [607, 416] on button "Finish" at bounding box center [606, 417] width 49 height 24
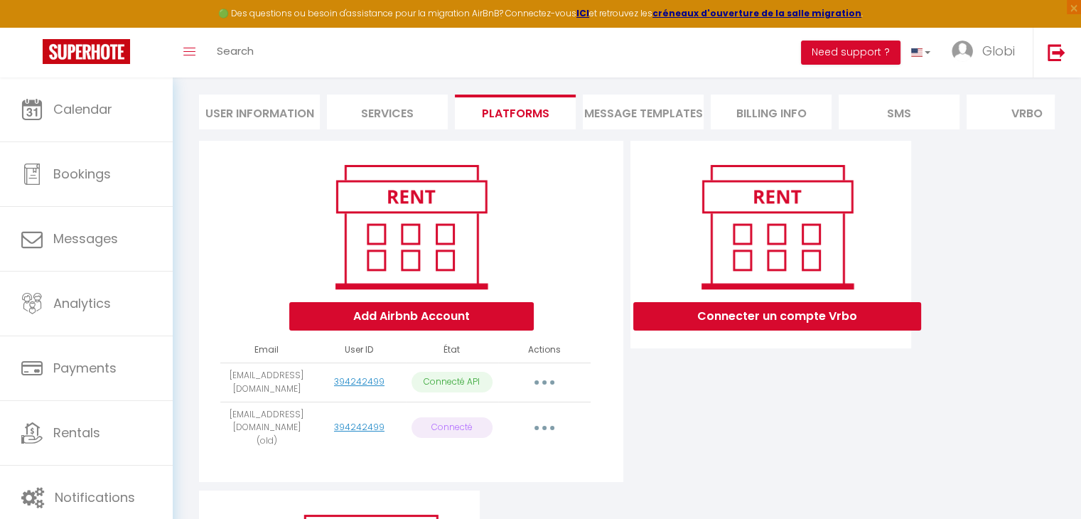
scroll to position [0, 0]
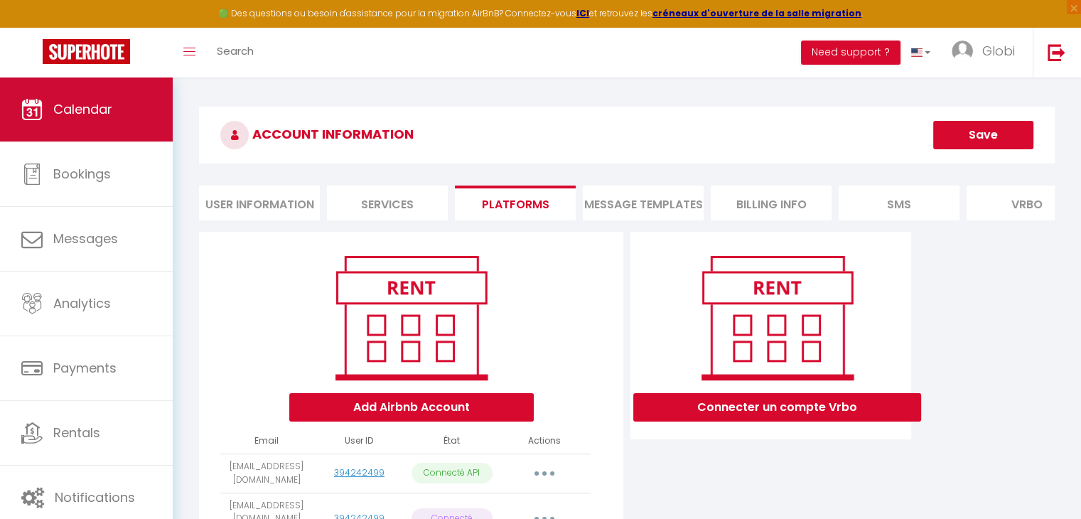
click at [95, 100] on span "Calendar" at bounding box center [82, 109] width 59 height 18
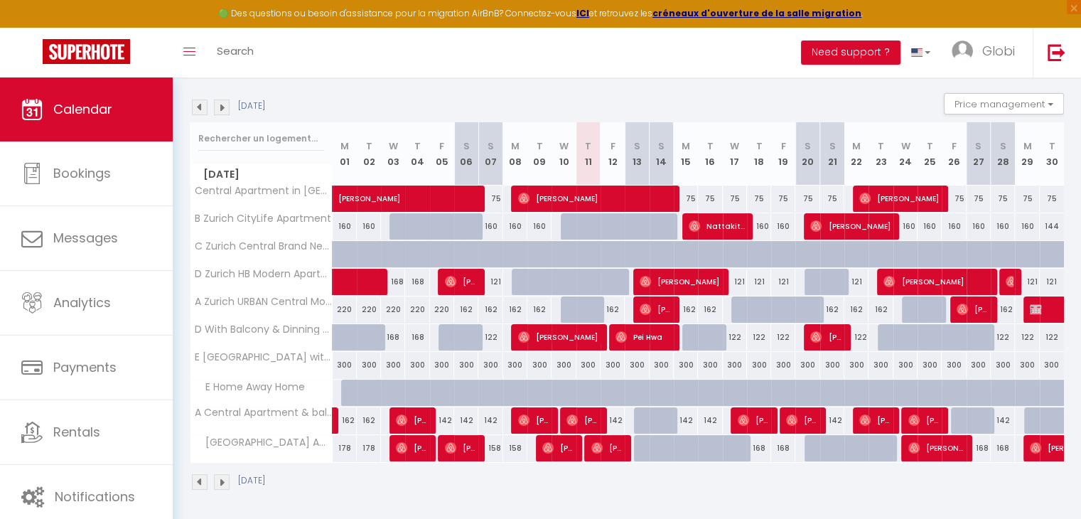
scroll to position [199, 0]
click at [1026, 223] on div "160" at bounding box center [1027, 226] width 24 height 26
type input "160"
type input "[DATE]"
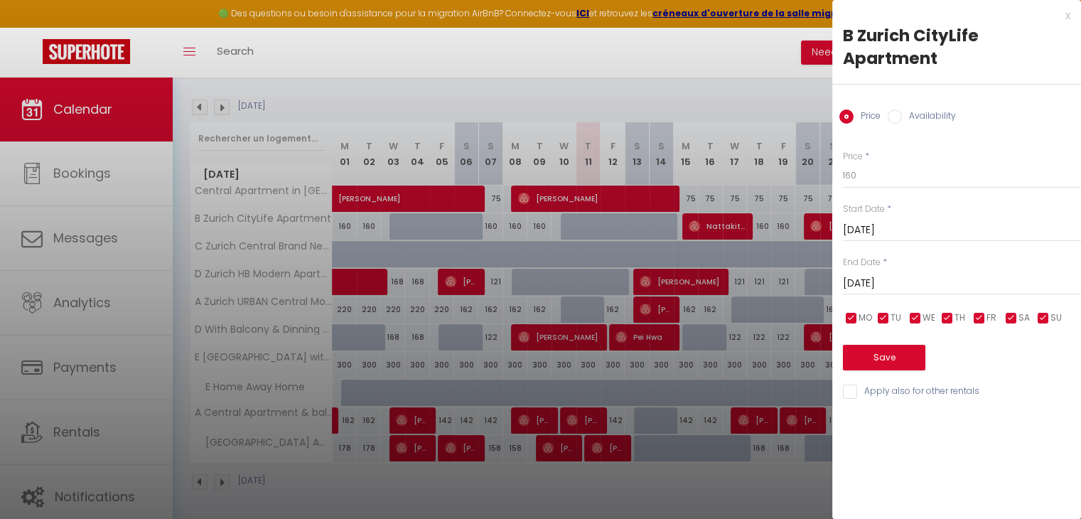
click at [906, 281] on input "[DATE]" at bounding box center [962, 283] width 238 height 18
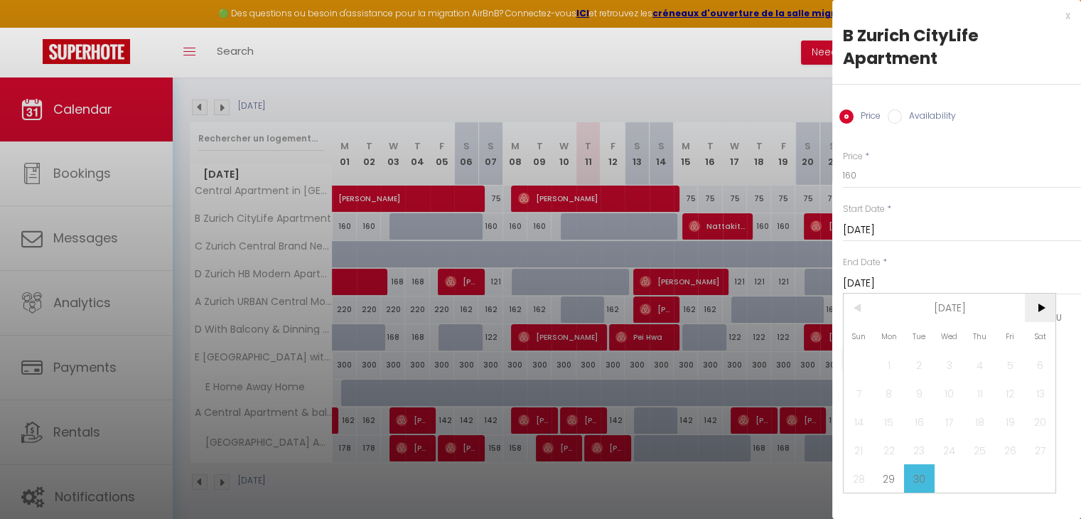
click at [1045, 309] on span ">" at bounding box center [1040, 308] width 31 height 28
click at [950, 363] on span "1" at bounding box center [950, 365] width 31 height 28
type input "[DATE]"
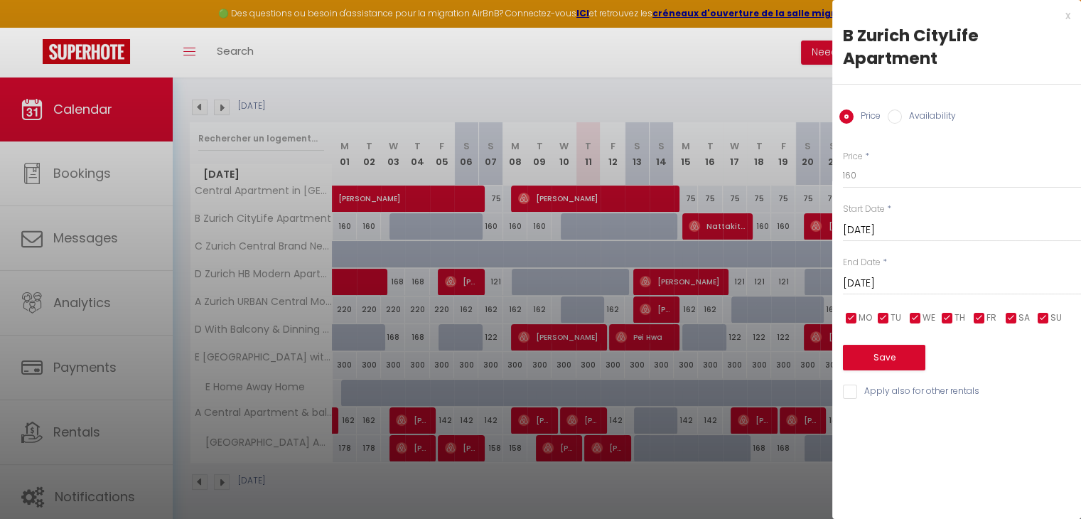
click at [901, 114] on input "Availability" at bounding box center [895, 116] width 14 height 14
radio input "true"
radio input "false"
click at [901, 173] on select "Available Disabled" at bounding box center [962, 176] width 238 height 27
select select "0"
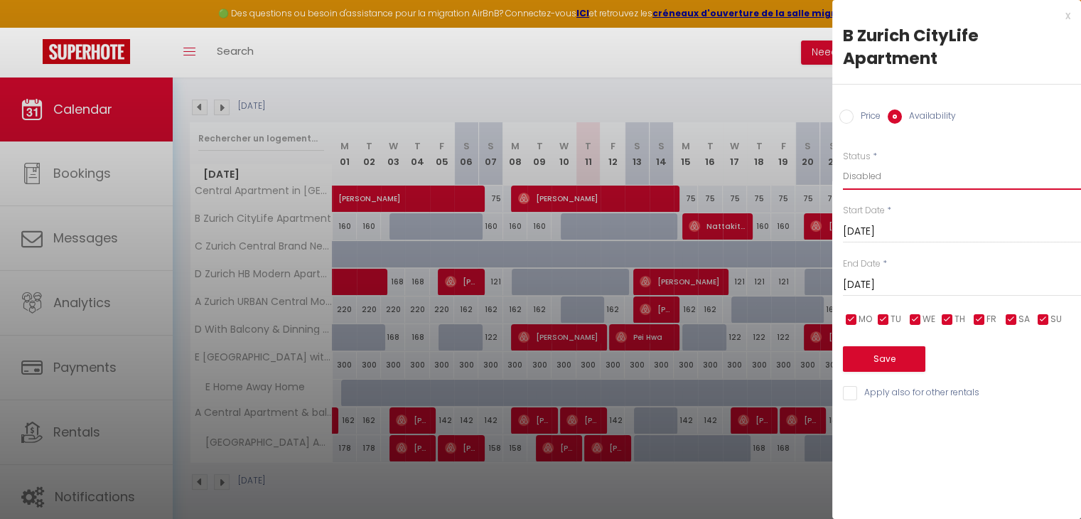
click at [843, 163] on select "Available Disabled" at bounding box center [962, 176] width 238 height 27
click at [880, 365] on button "Save" at bounding box center [884, 359] width 82 height 26
